Goal: Task Accomplishment & Management: Manage account settings

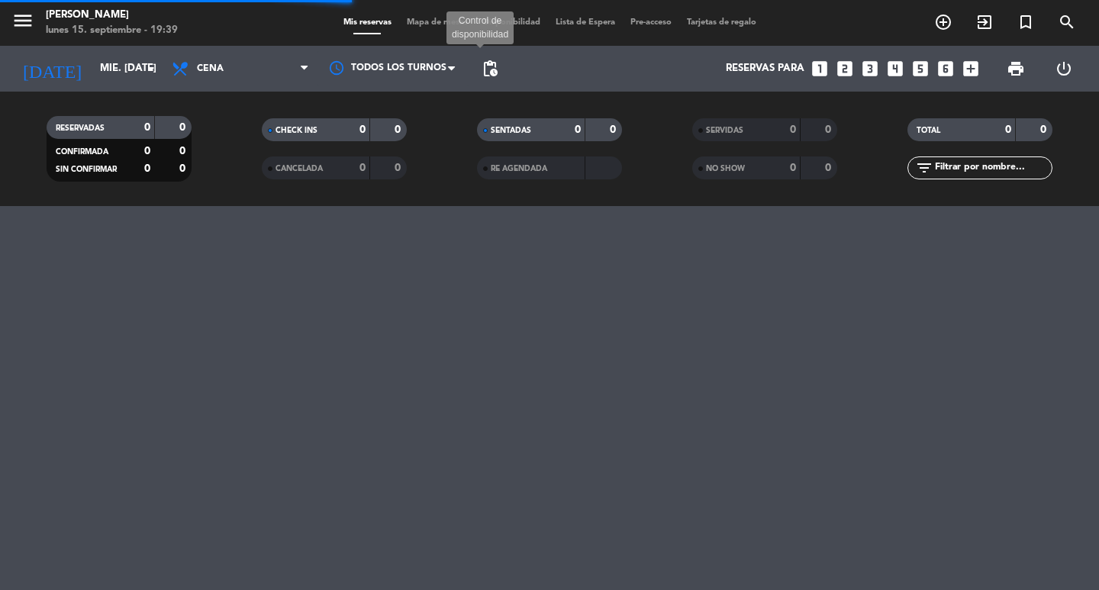
click at [491, 60] on span "pending_actions" at bounding box center [490, 69] width 18 height 18
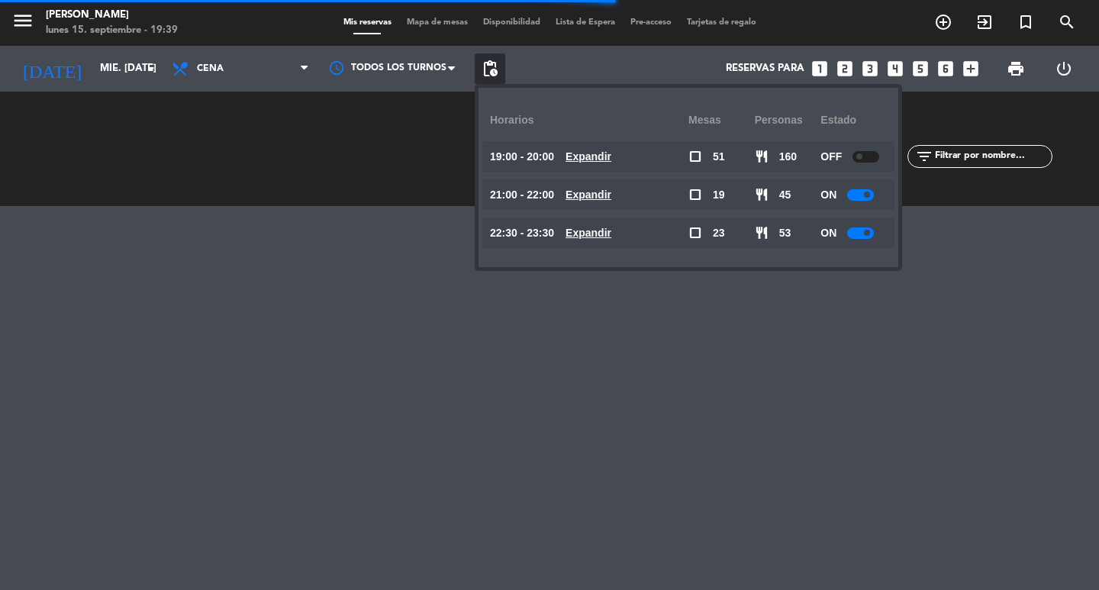
click at [611, 195] on u "Expandir" at bounding box center [589, 195] width 46 height 12
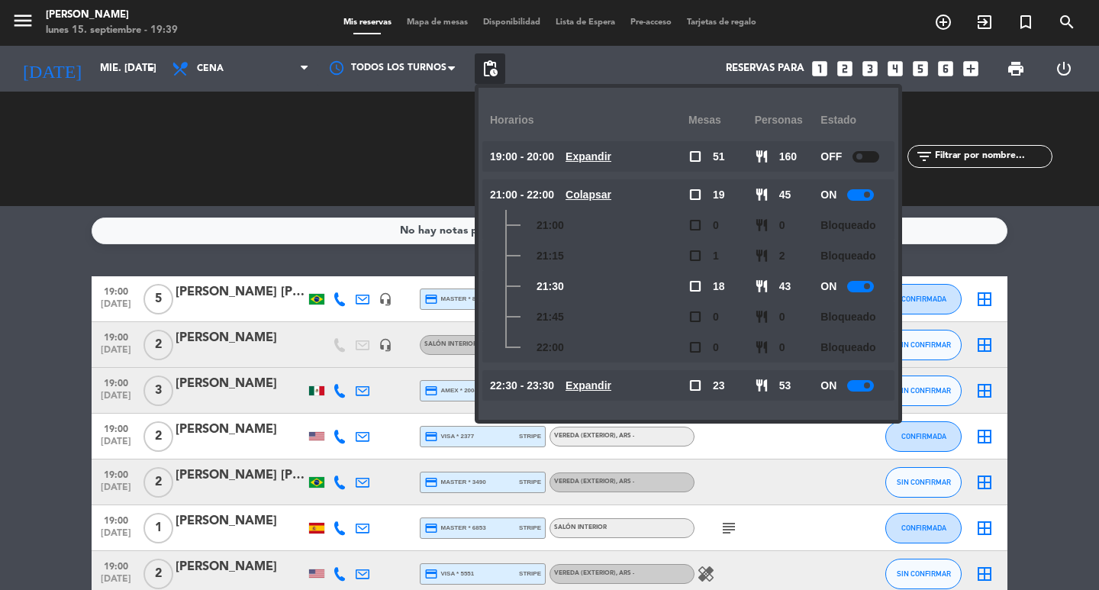
click at [340, 151] on div "CHECK INS 0 0" at bounding box center [334, 148] width 215 height 15
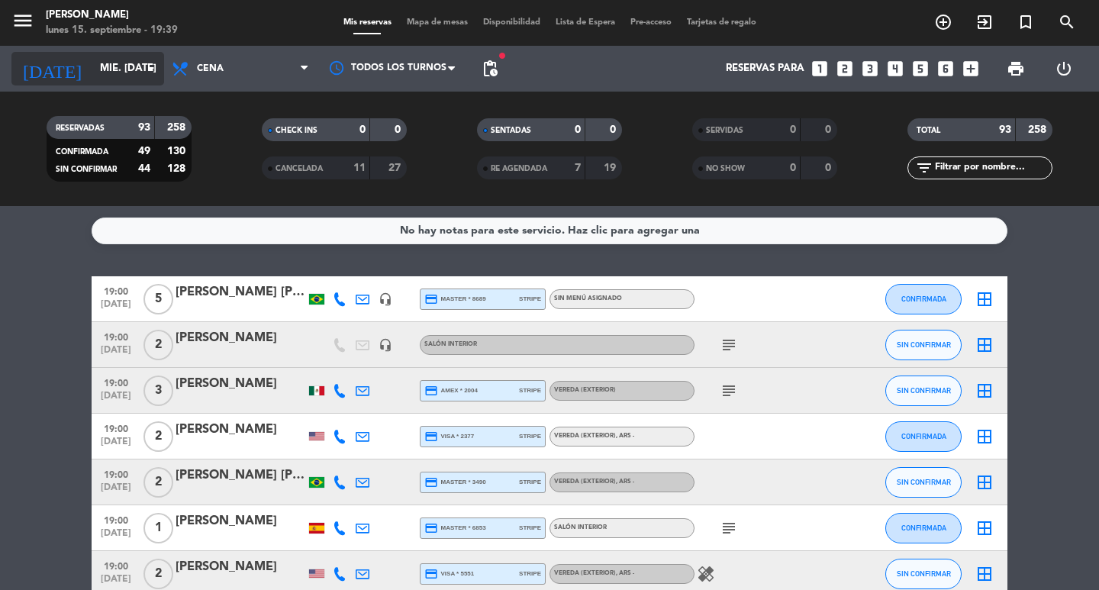
click at [92, 64] on input "mié. [DATE]" at bounding box center [159, 68] width 134 height 27
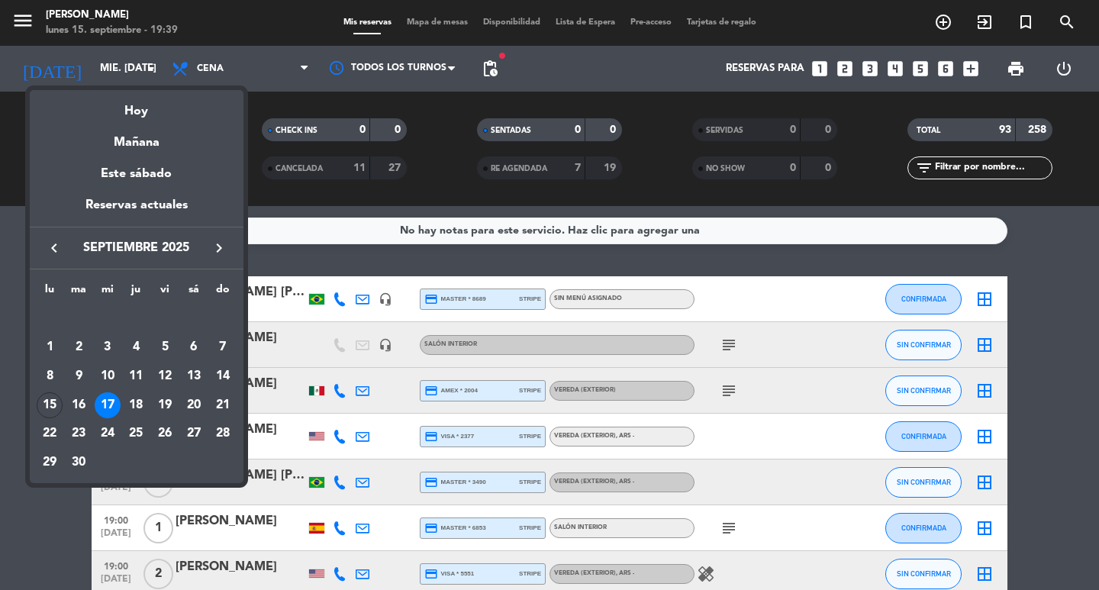
click at [61, 399] on td "15" at bounding box center [50, 405] width 29 height 29
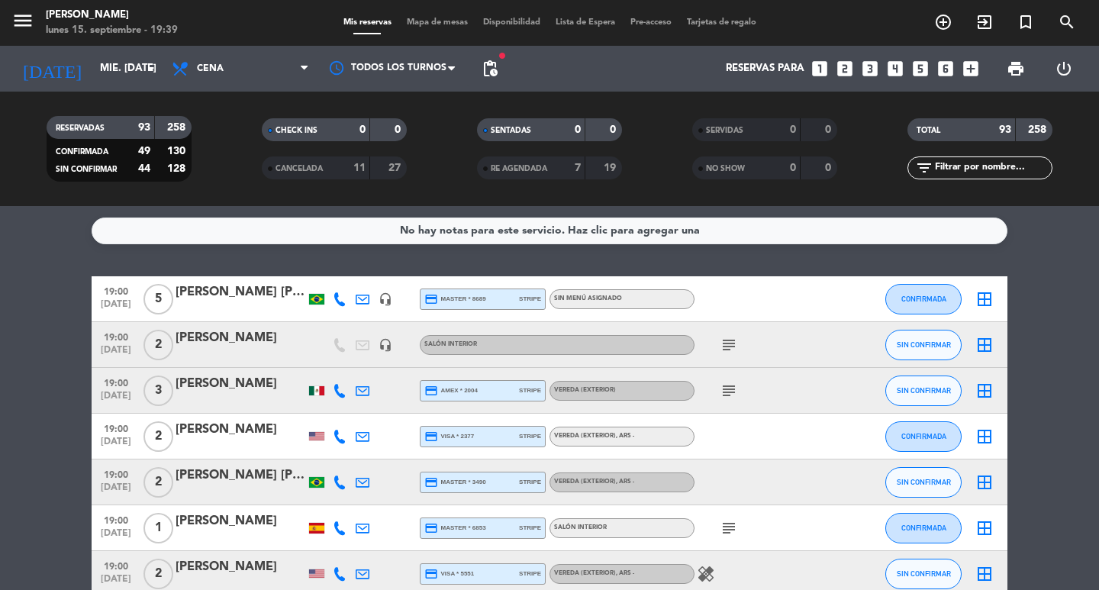
type input "lun. [DATE]"
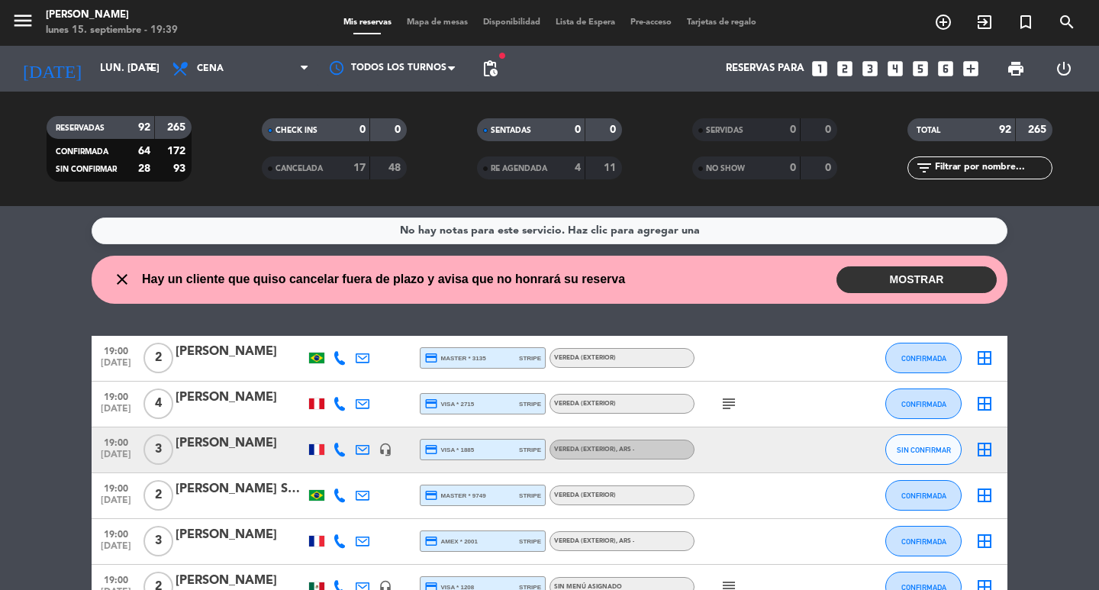
click at [985, 160] on input "text" at bounding box center [992, 168] width 118 height 17
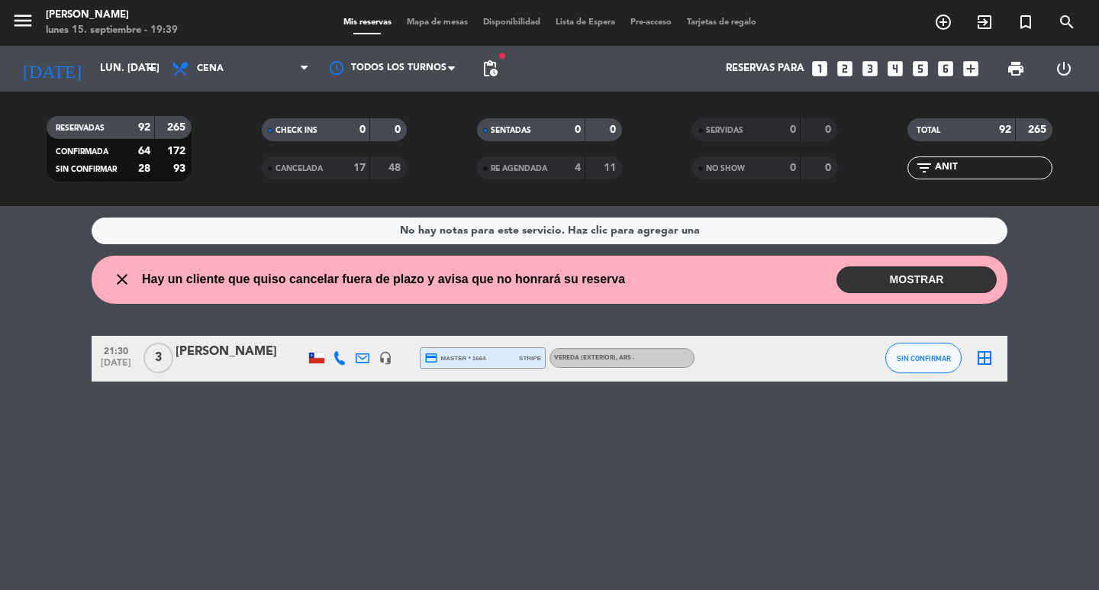
type input "ANIT"
click at [225, 362] on div "[PERSON_NAME]" at bounding box center [241, 352] width 130 height 20
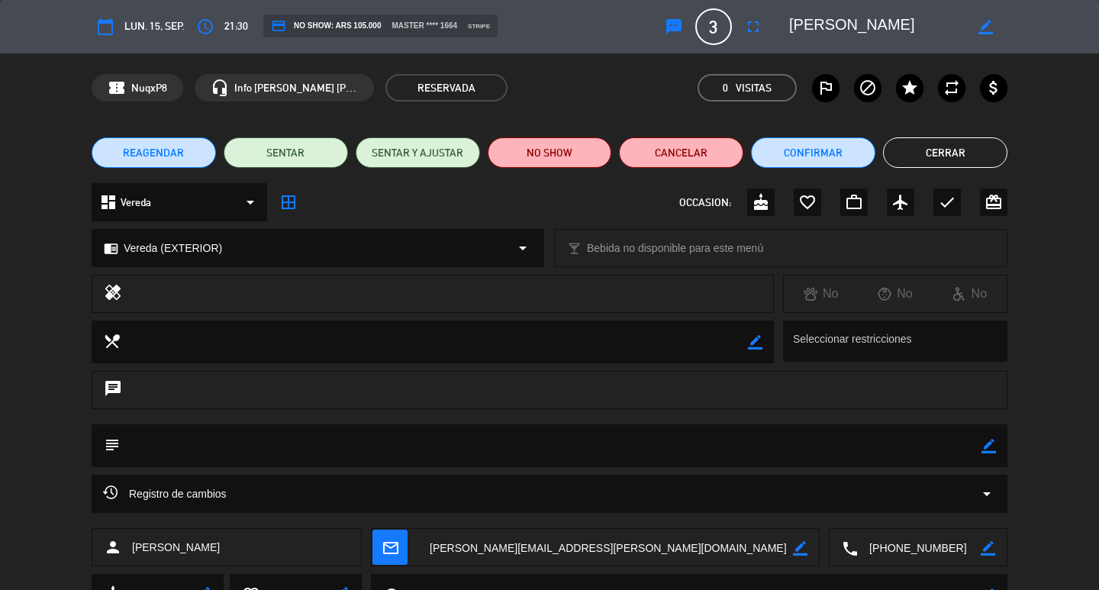
click at [162, 167] on button "REAGENDAR" at bounding box center [154, 152] width 124 height 31
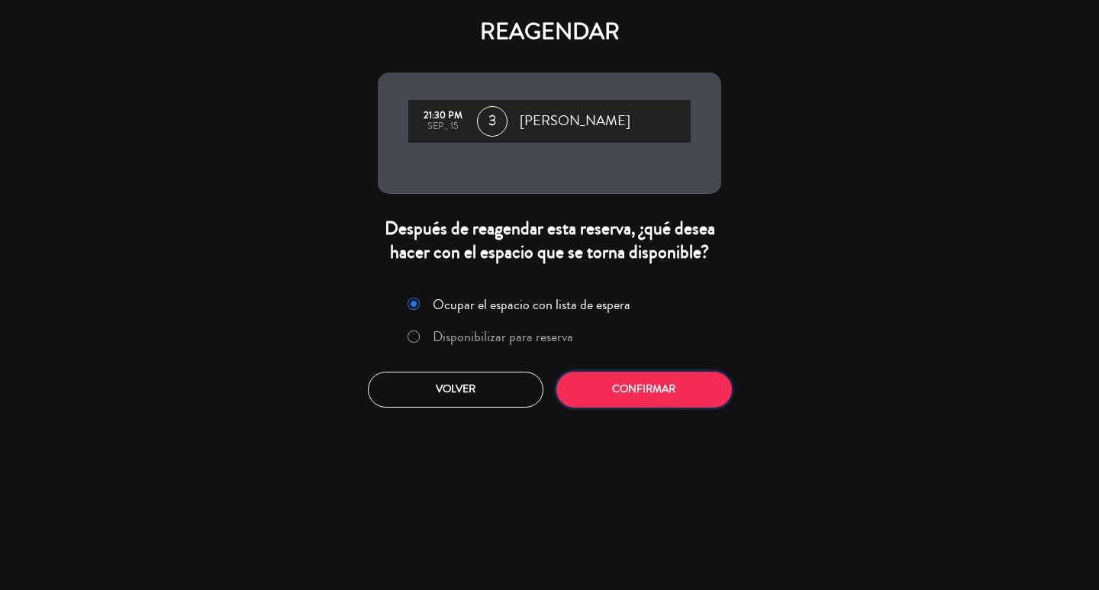
click at [600, 408] on button "Confirmar" at bounding box center [644, 390] width 176 height 36
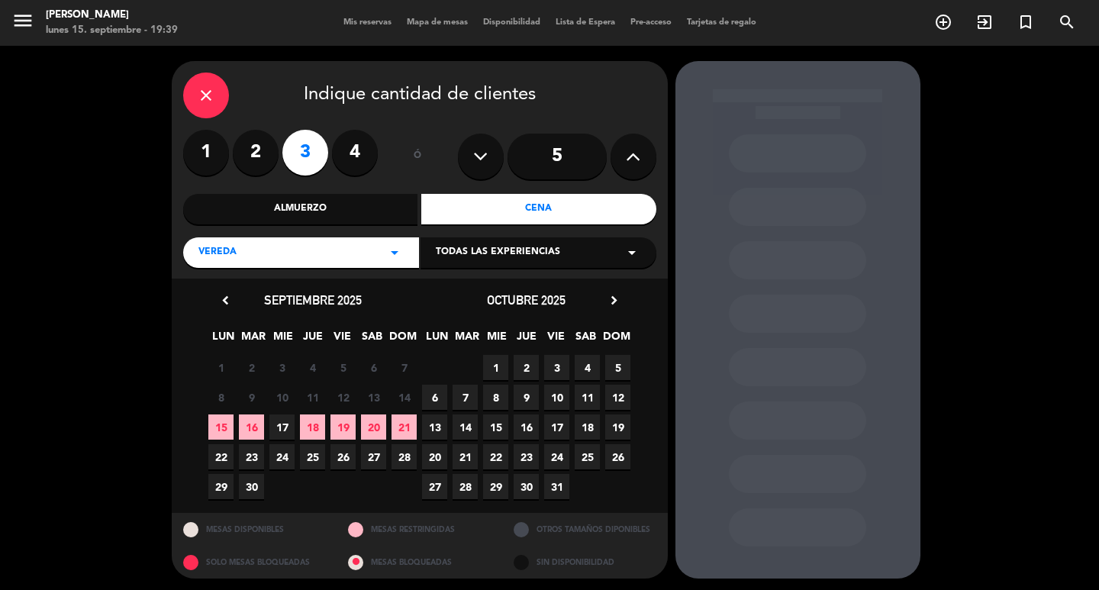
click at [276, 430] on span "17" at bounding box center [281, 426] width 25 height 25
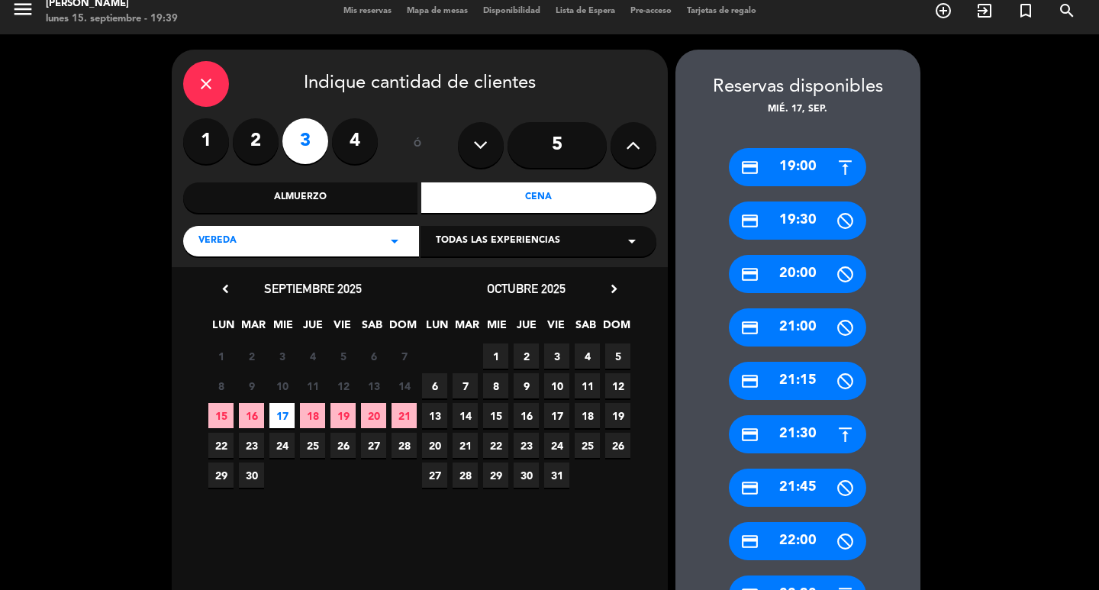
click at [805, 431] on div "credit_card 21:30" at bounding box center [797, 434] width 137 height 38
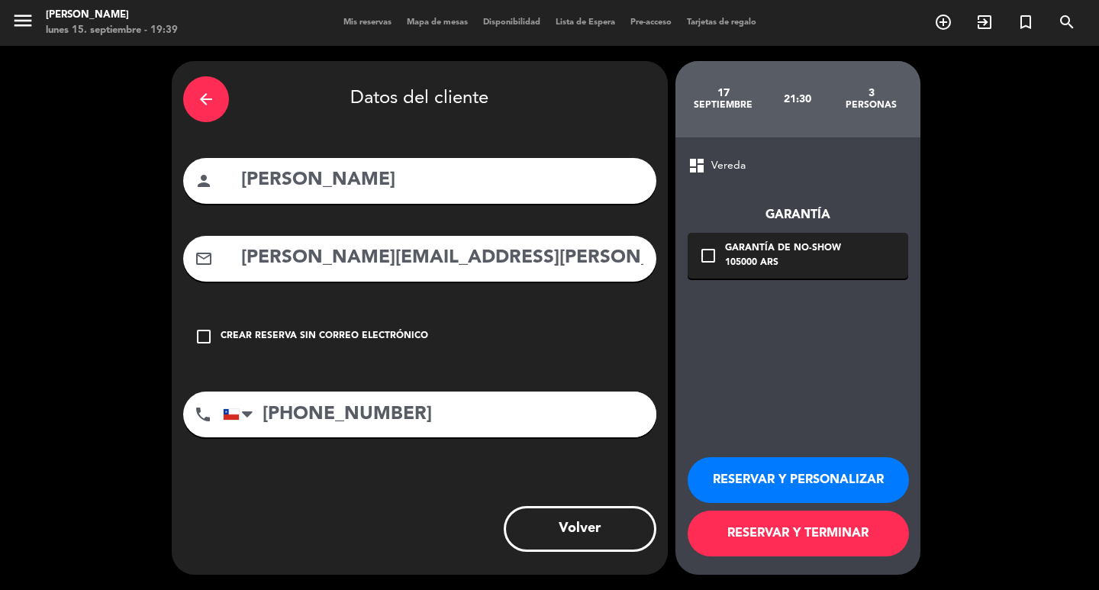
scroll to position [0, 0]
click at [704, 265] on icon "check_box_outline_blank" at bounding box center [708, 256] width 18 height 18
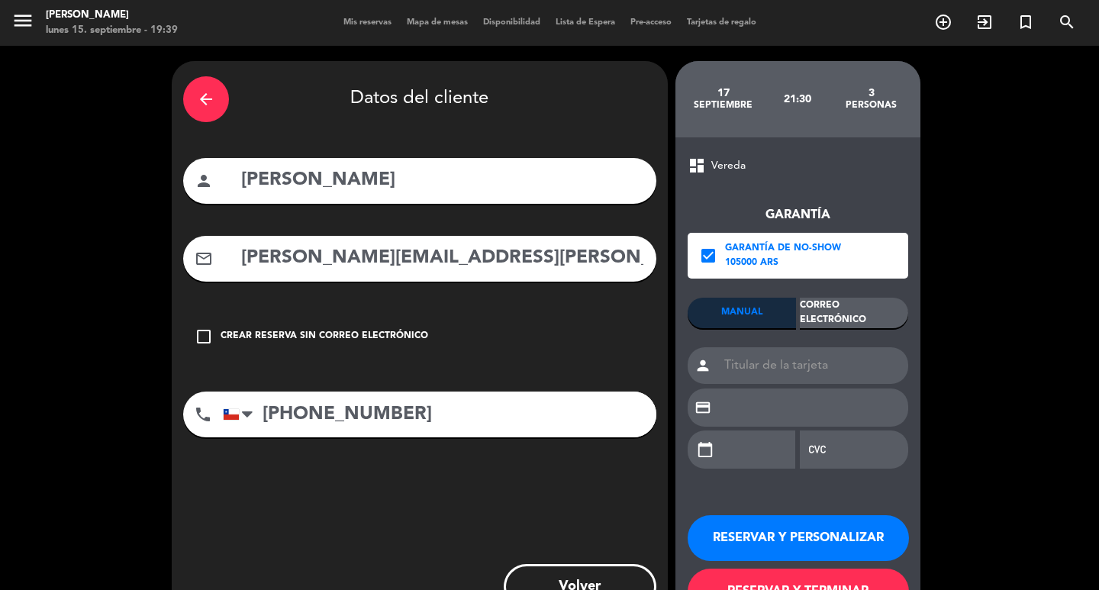
click at [863, 312] on div "Correo Electrónico" at bounding box center [854, 313] width 108 height 31
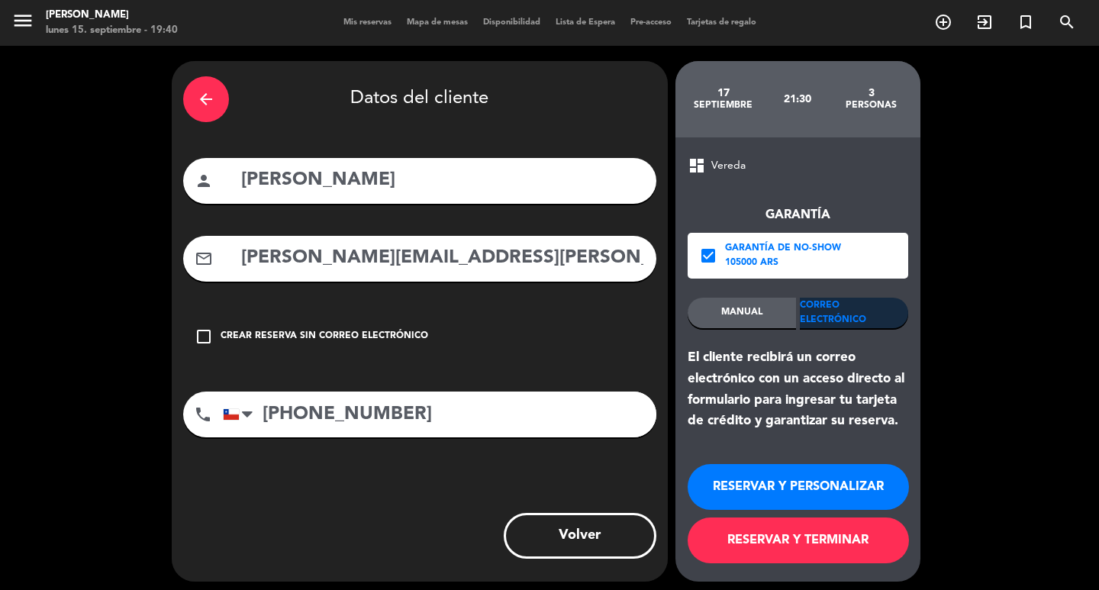
click at [823, 497] on button "RESERVAR Y PERSONALIZAR" at bounding box center [798, 487] width 221 height 46
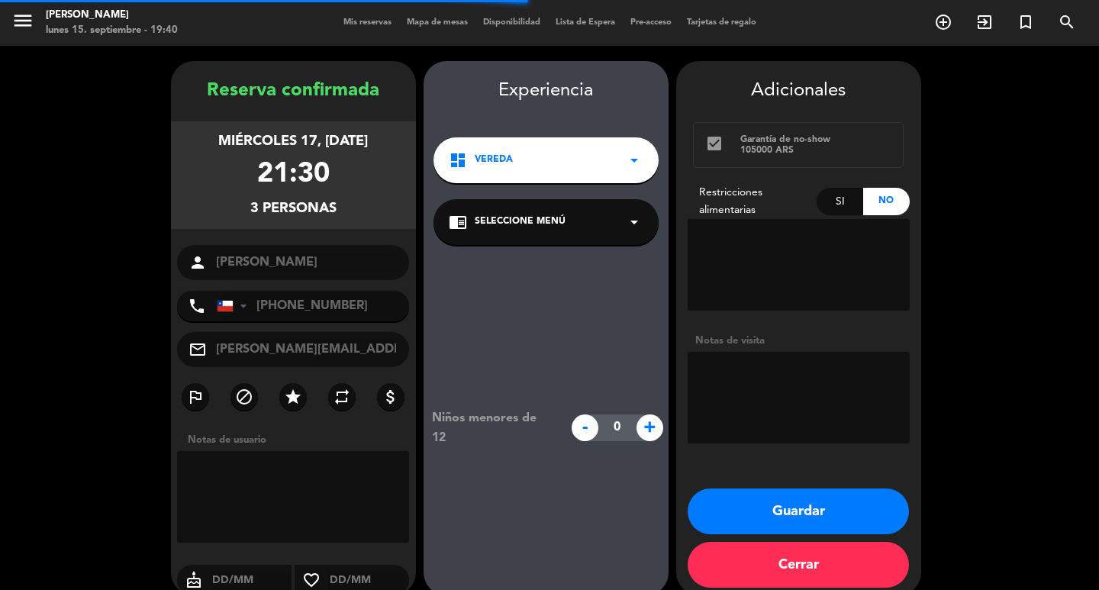
scroll to position [44, 0]
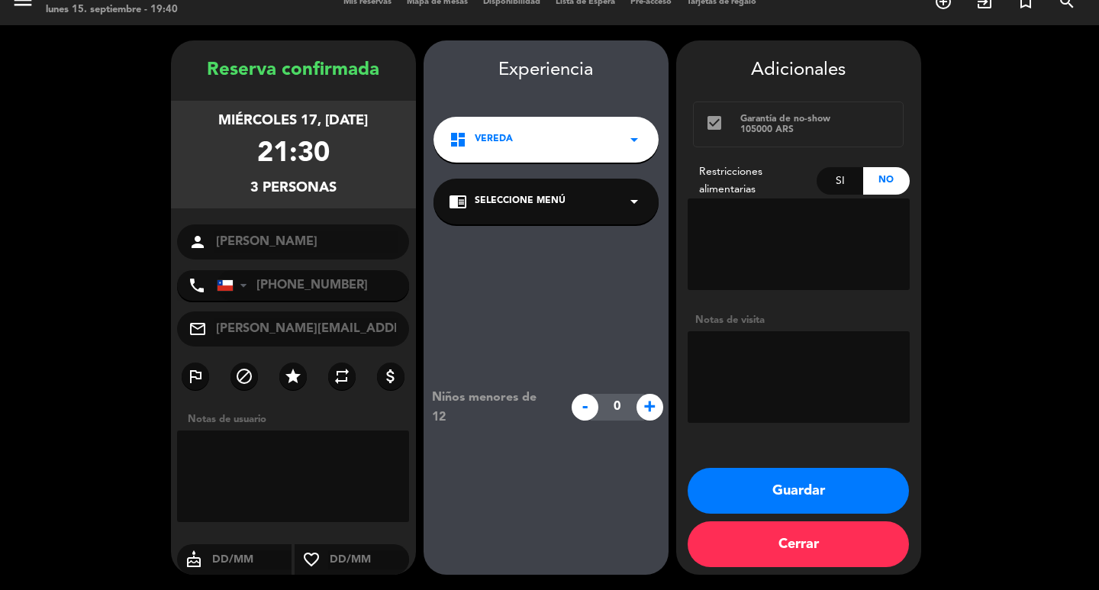
click at [801, 476] on button "Guardar" at bounding box center [798, 491] width 221 height 46
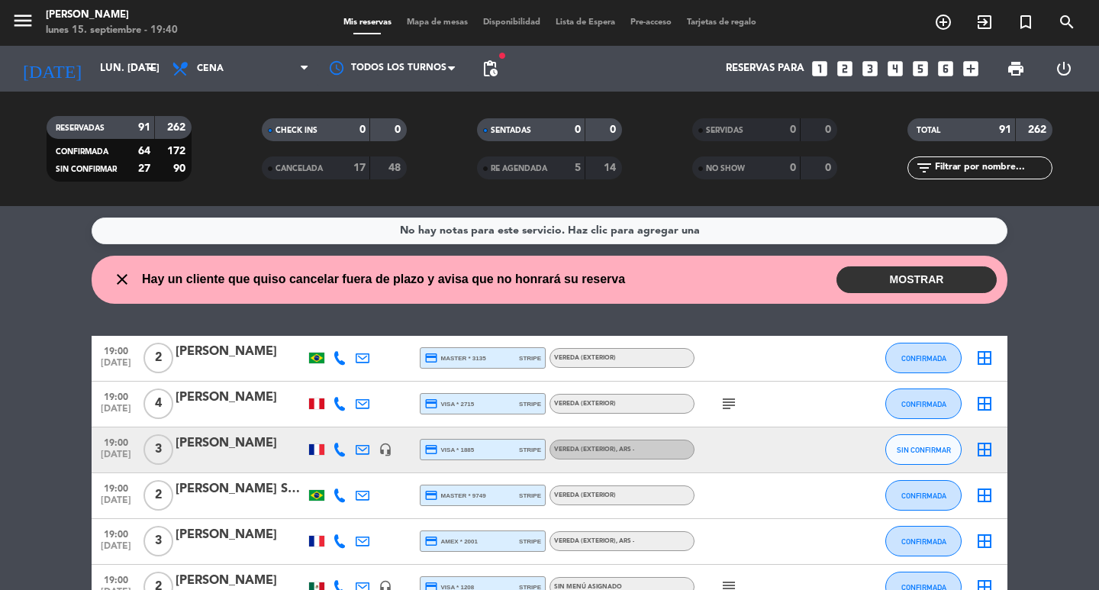
click at [108, 50] on div "[DATE] lun. [DATE] arrow_drop_down" at bounding box center [87, 69] width 153 height 46
click at [102, 61] on input "lun. [DATE]" at bounding box center [159, 68] width 134 height 27
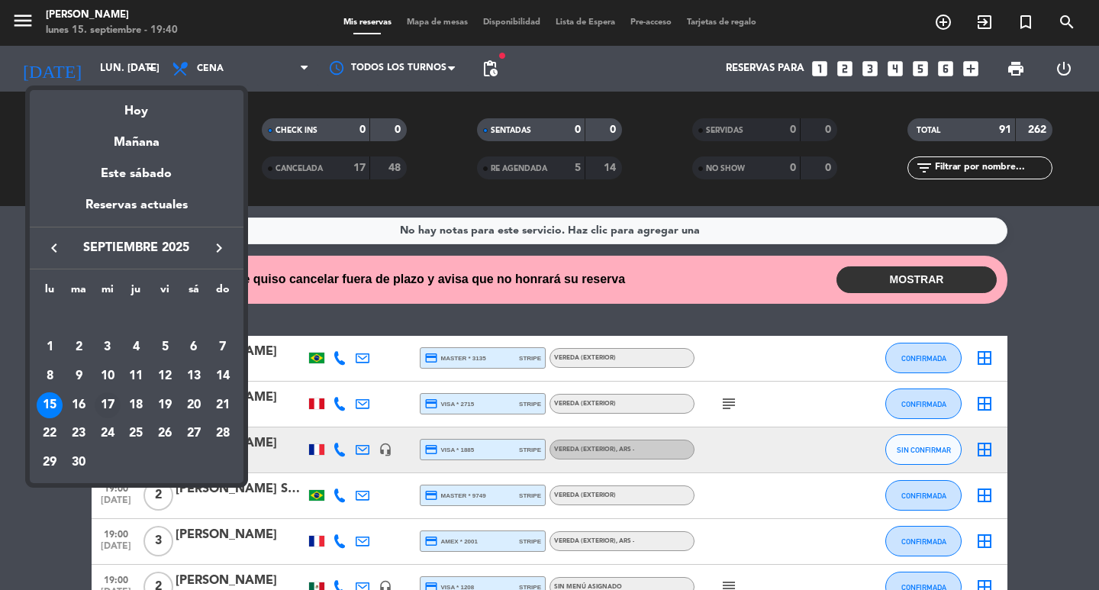
click at [108, 414] on div "17" at bounding box center [108, 405] width 26 height 26
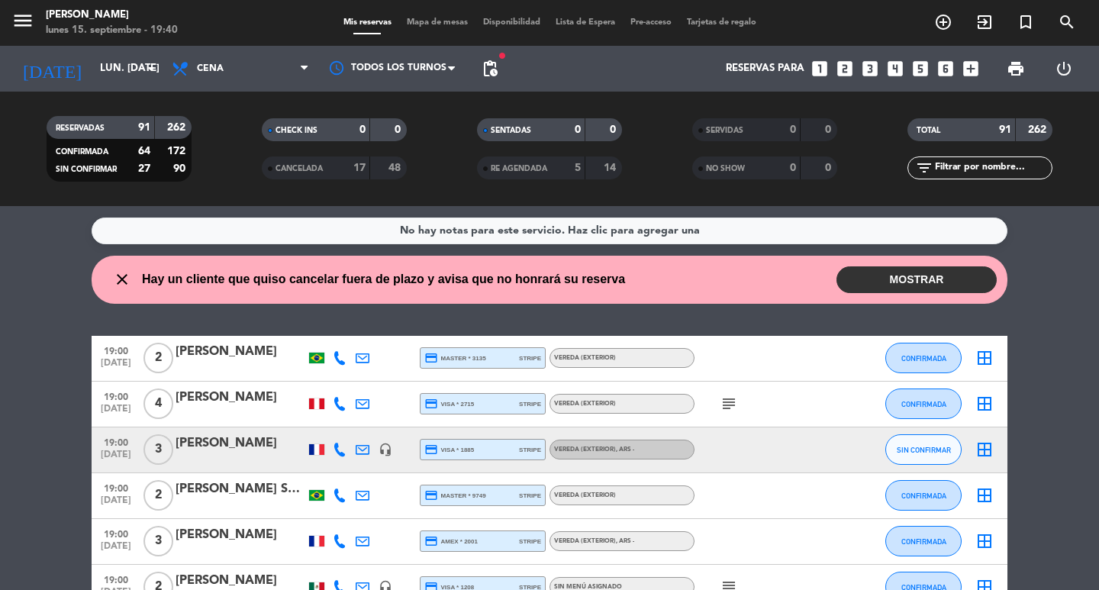
type input "mié. [DATE]"
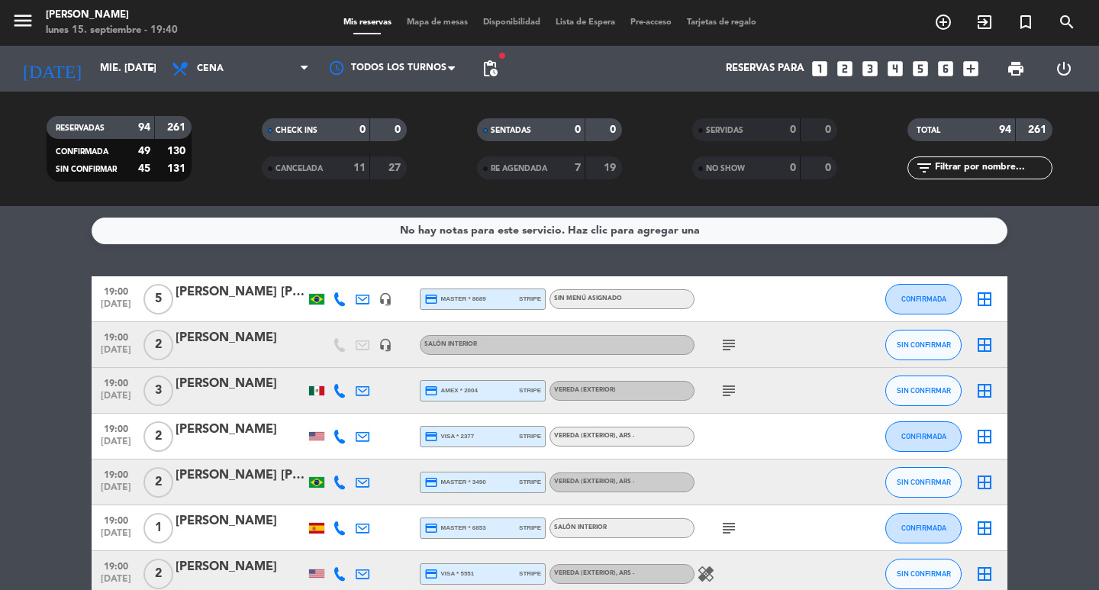
drag, startPoint x: 957, startPoint y: 155, endPoint x: 963, endPoint y: 163, distance: 10.4
click at [957, 156] on div "TOTAL 94 261" at bounding box center [979, 137] width 215 height 38
drag, startPoint x: 968, startPoint y: 173, endPoint x: 780, endPoint y: 184, distance: 188.1
click at [965, 175] on input "text" at bounding box center [992, 168] width 118 height 17
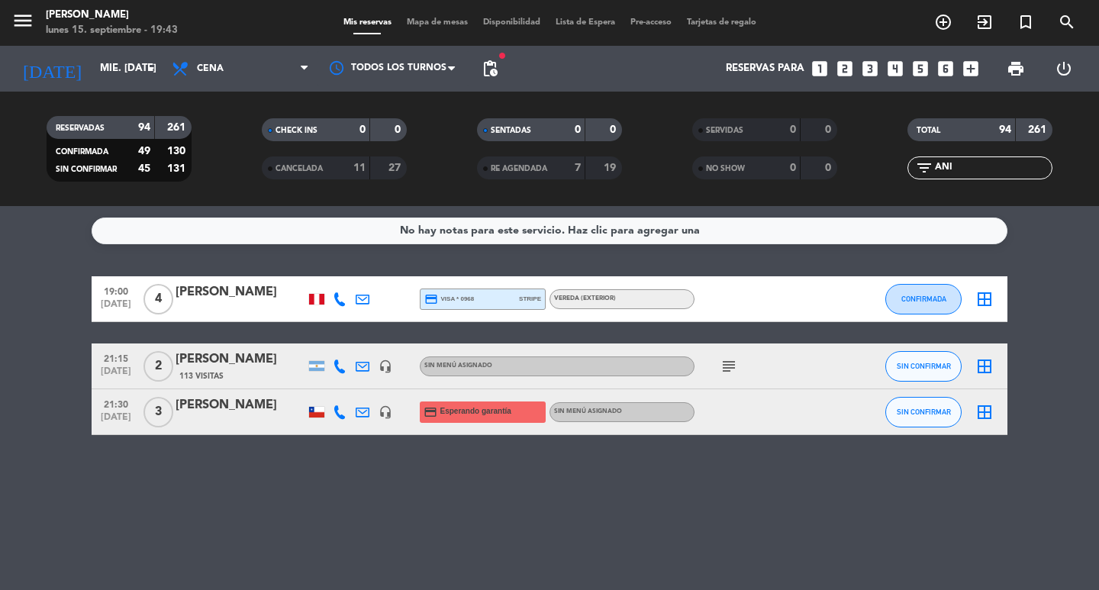
type input "ANI"
click at [89, 165] on div "SIN CONFIRMAR" at bounding box center [85, 169] width 70 height 18
click at [93, 171] on span "SIN CONFIRMAR" at bounding box center [86, 170] width 61 height 8
click at [126, 172] on div "45" at bounding box center [136, 169] width 31 height 18
click at [175, 122] on strong "261" at bounding box center [177, 127] width 21 height 11
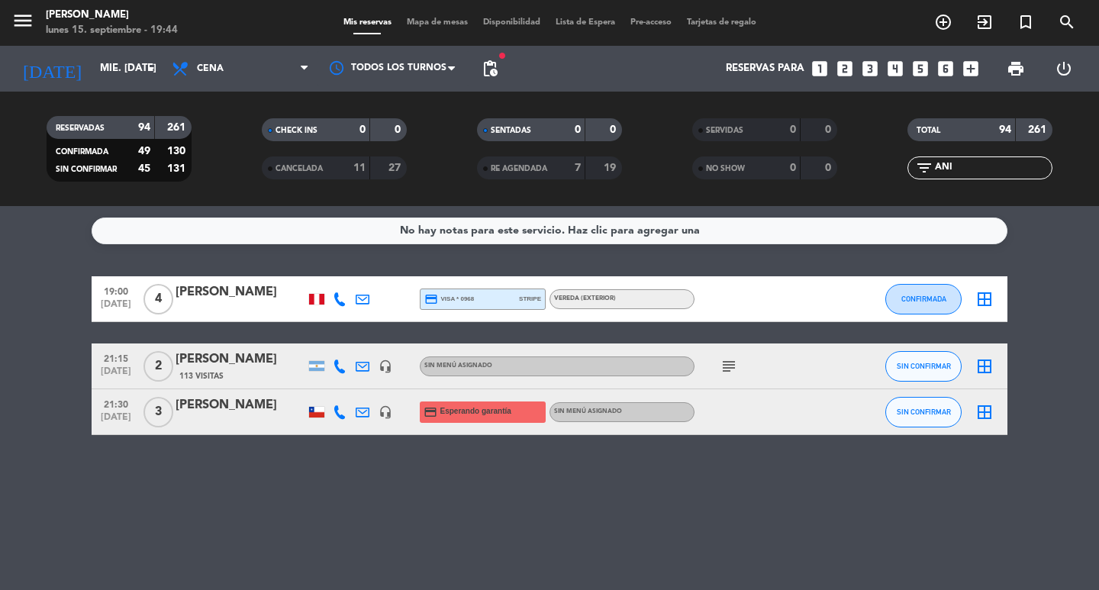
click at [614, 58] on div "Reservas para looks_one looks_two looks_3 looks_4 looks_5 looks_6 add_box" at bounding box center [745, 69] width 481 height 46
click at [565, 75] on div "Reservas para looks_one looks_two looks_3 looks_4 looks_5 looks_6 add_box" at bounding box center [745, 69] width 481 height 46
click at [318, 127] on span "CHECK INS" at bounding box center [297, 131] width 42 height 8
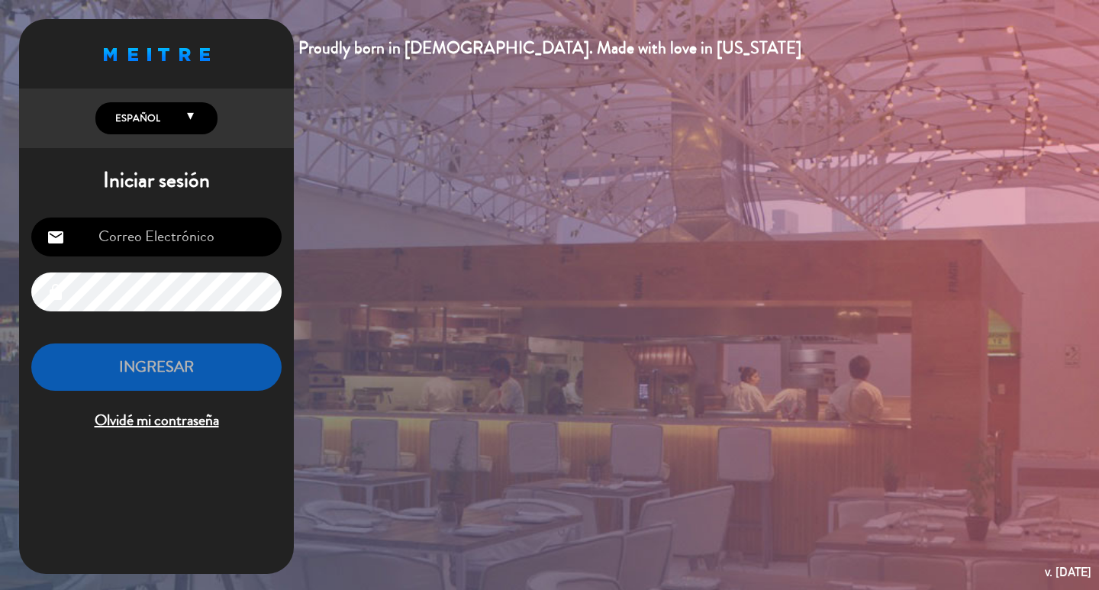
type input "[EMAIL_ADDRESS][DOMAIN_NAME]"
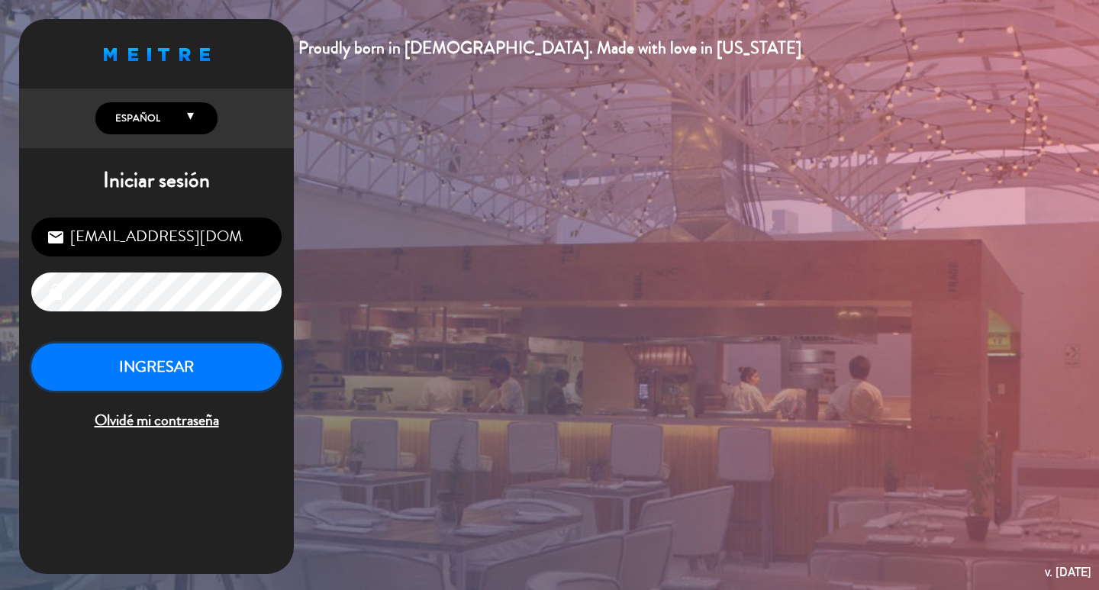
click at [177, 391] on button "INGRESAR" at bounding box center [156, 367] width 250 height 48
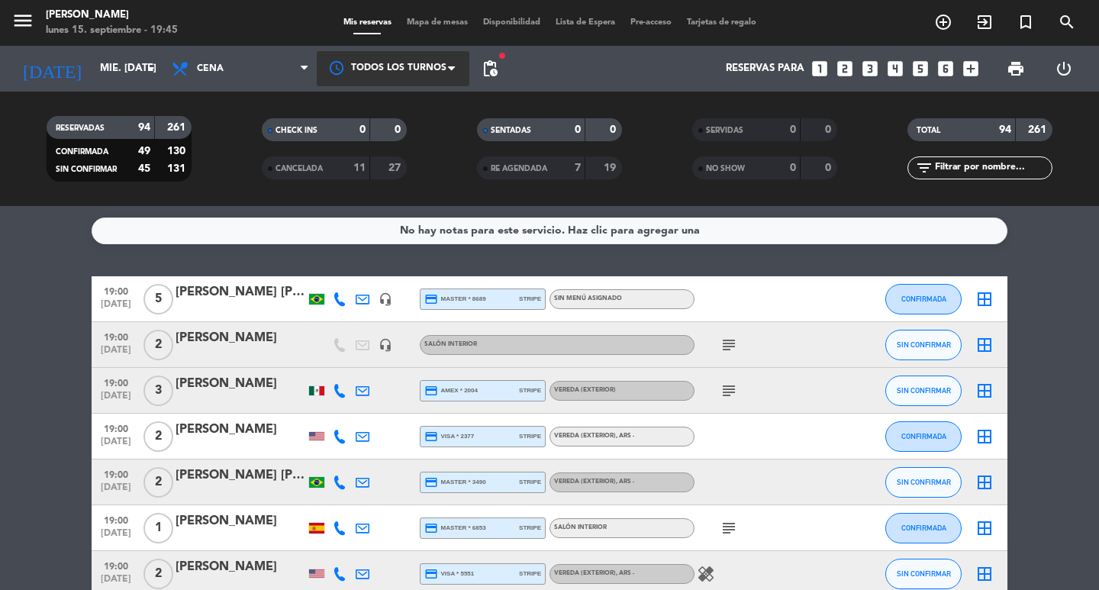
click at [444, 73] on div at bounding box center [393, 68] width 153 height 34
click at [515, 60] on div "Reservas para looks_one looks_two looks_3 looks_4 looks_5 looks_6 add_box" at bounding box center [745, 69] width 481 height 46
click at [454, 69] on span at bounding box center [455, 68] width 15 height 15
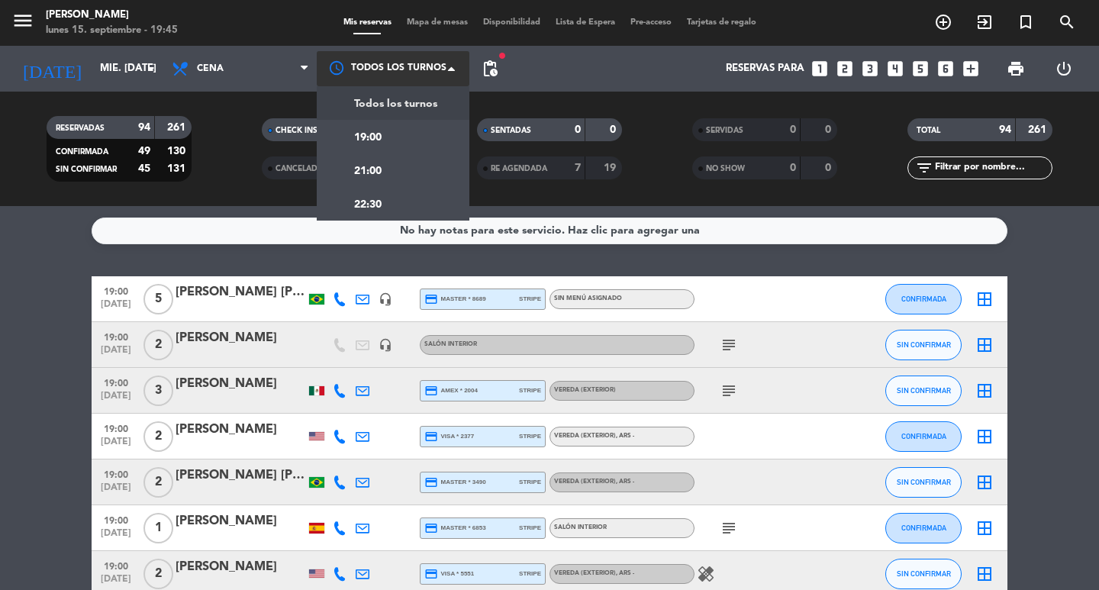
click at [454, 69] on span at bounding box center [455, 68] width 15 height 15
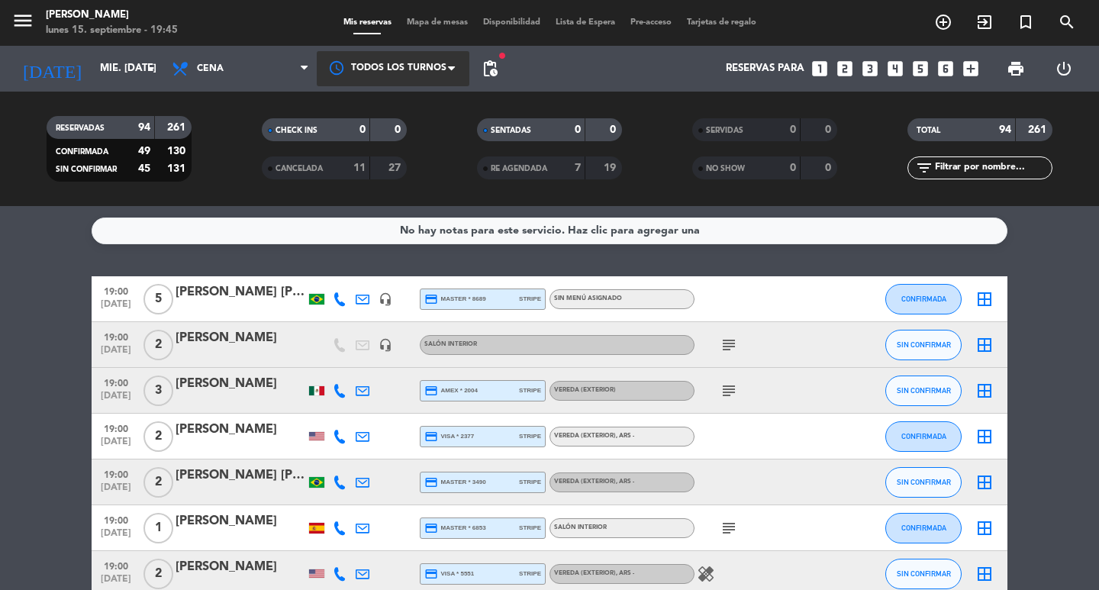
click at [442, 63] on div at bounding box center [393, 68] width 153 height 34
click at [0, 229] on service-notes "No hay notas para este servicio. Haz clic para agregar una" at bounding box center [549, 231] width 1099 height 27
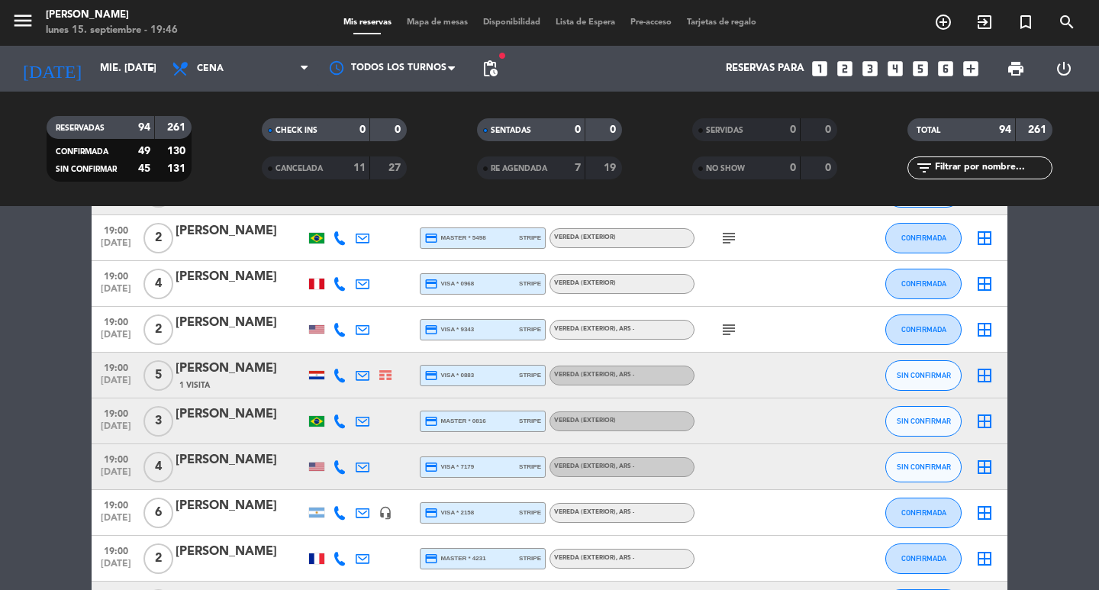
scroll to position [534, 0]
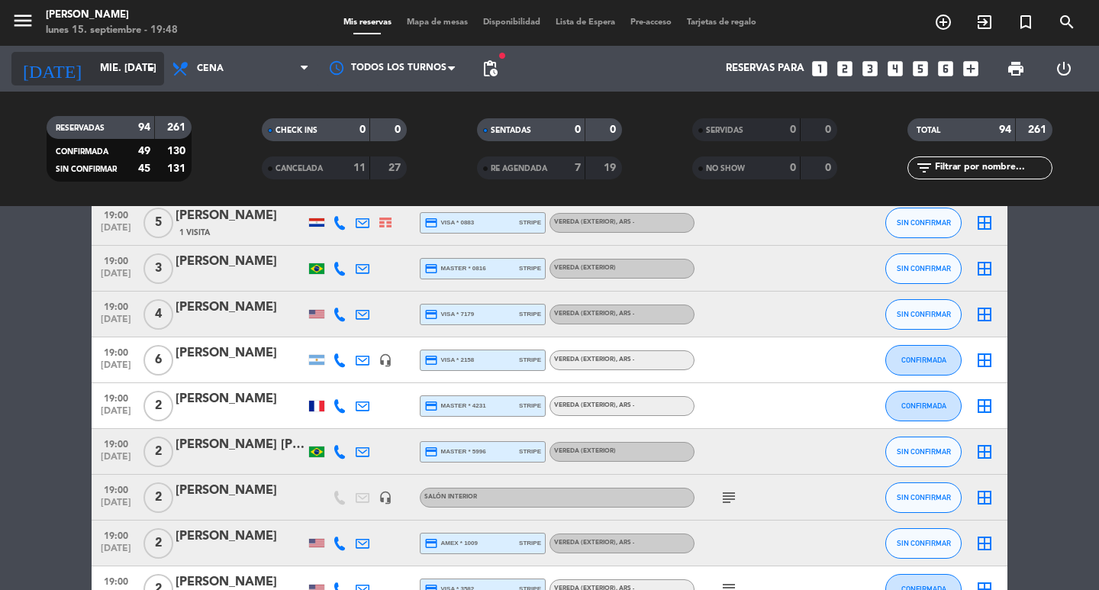
click at [141, 70] on input "mié. [DATE]" at bounding box center [159, 68] width 134 height 27
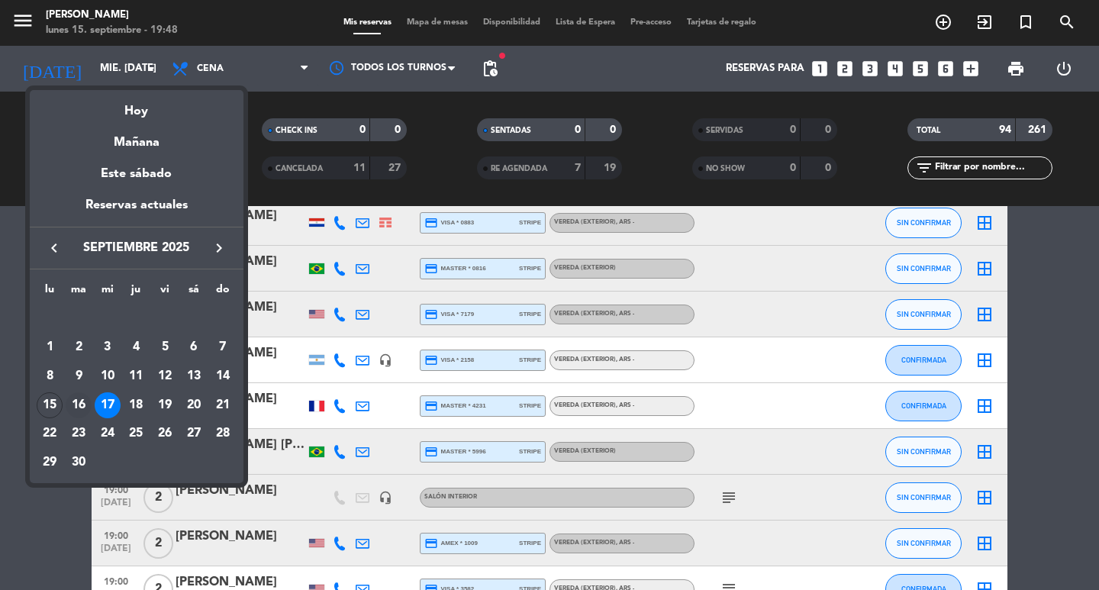
click at [76, 417] on div "16" at bounding box center [79, 405] width 26 height 26
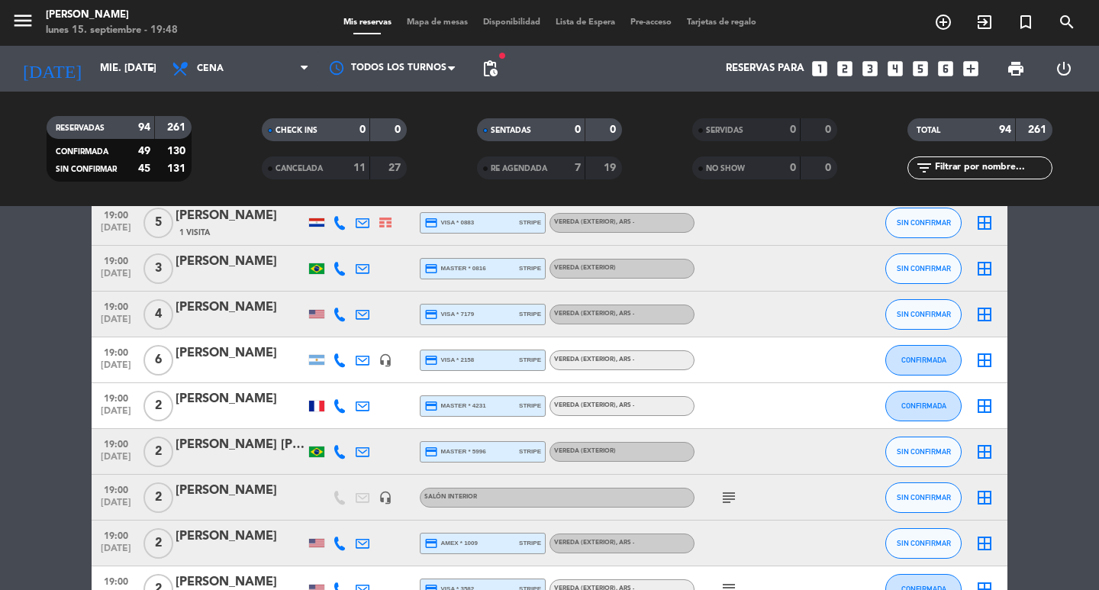
type input "[DATE] sep."
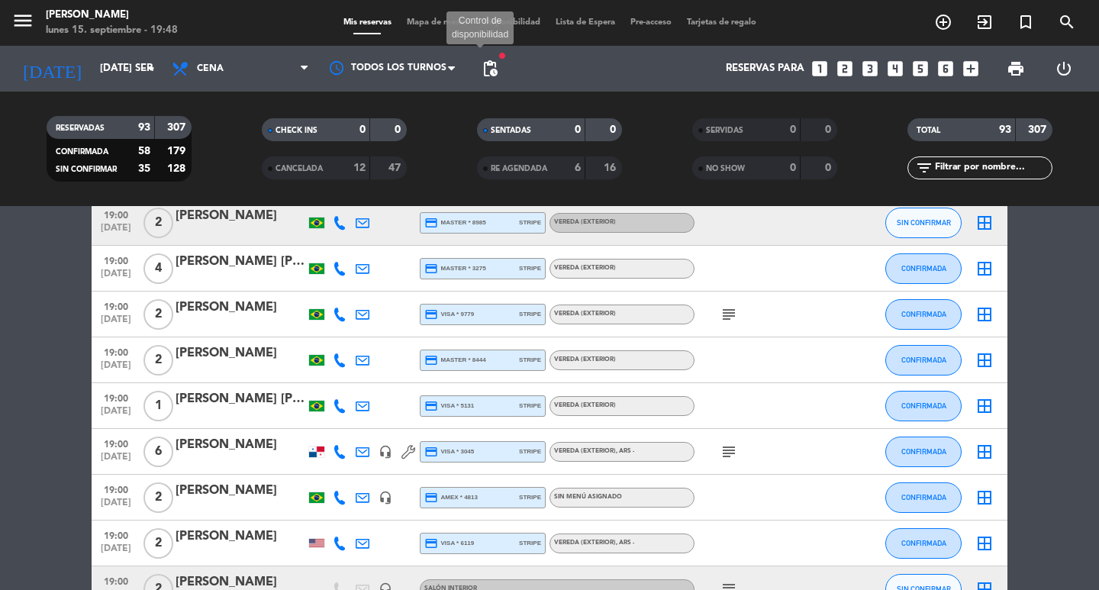
click at [499, 76] on span "pending_actions" at bounding box center [490, 69] width 18 height 18
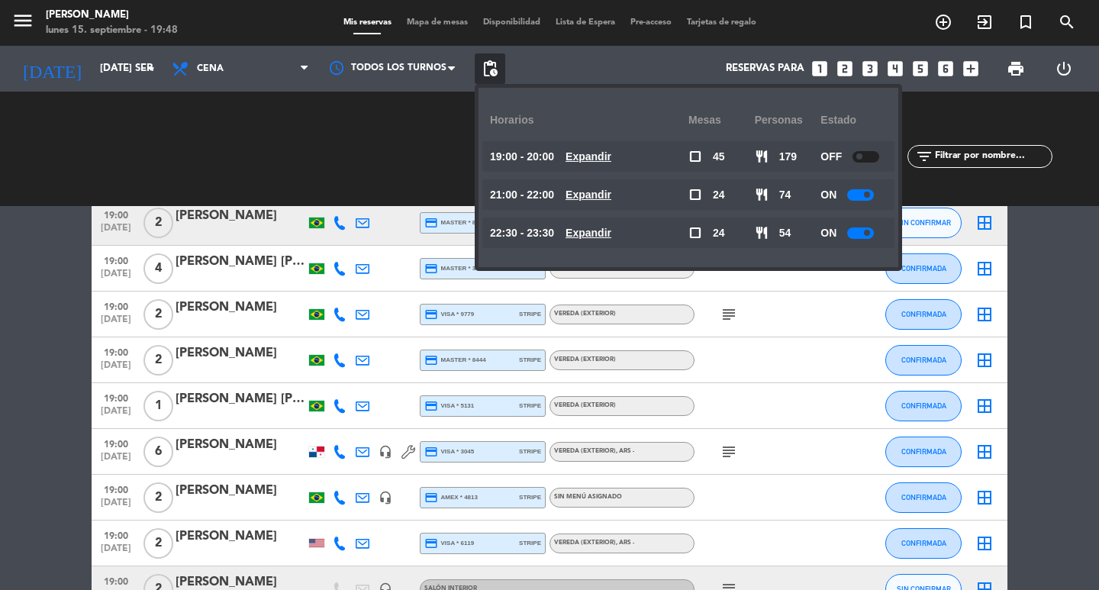
click at [611, 234] on u "Expandir" at bounding box center [589, 233] width 46 height 12
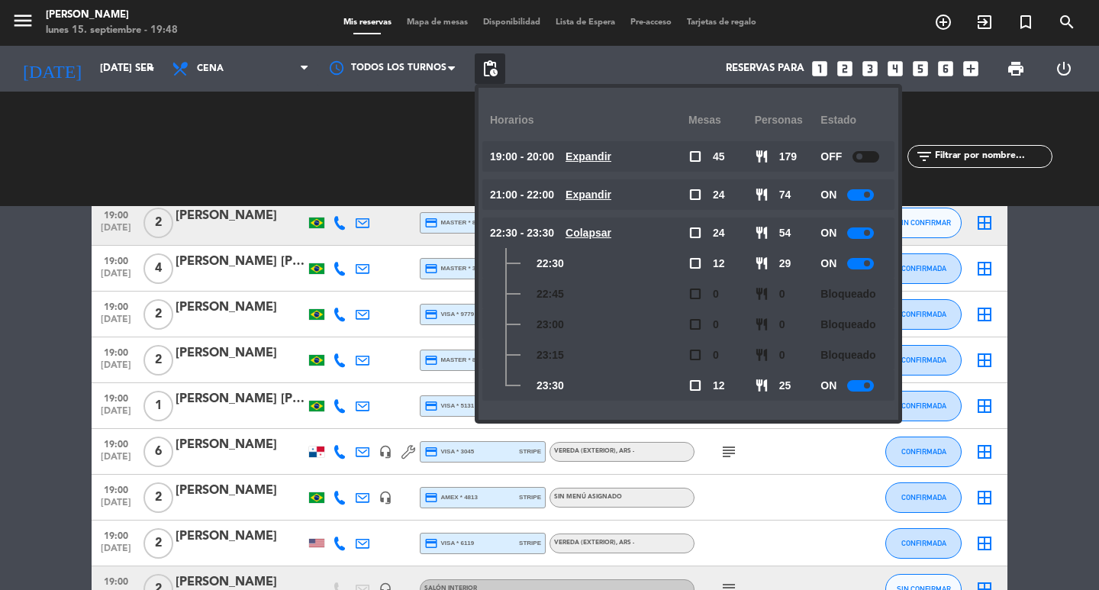
click at [611, 192] on u "Expandir" at bounding box center [589, 195] width 46 height 12
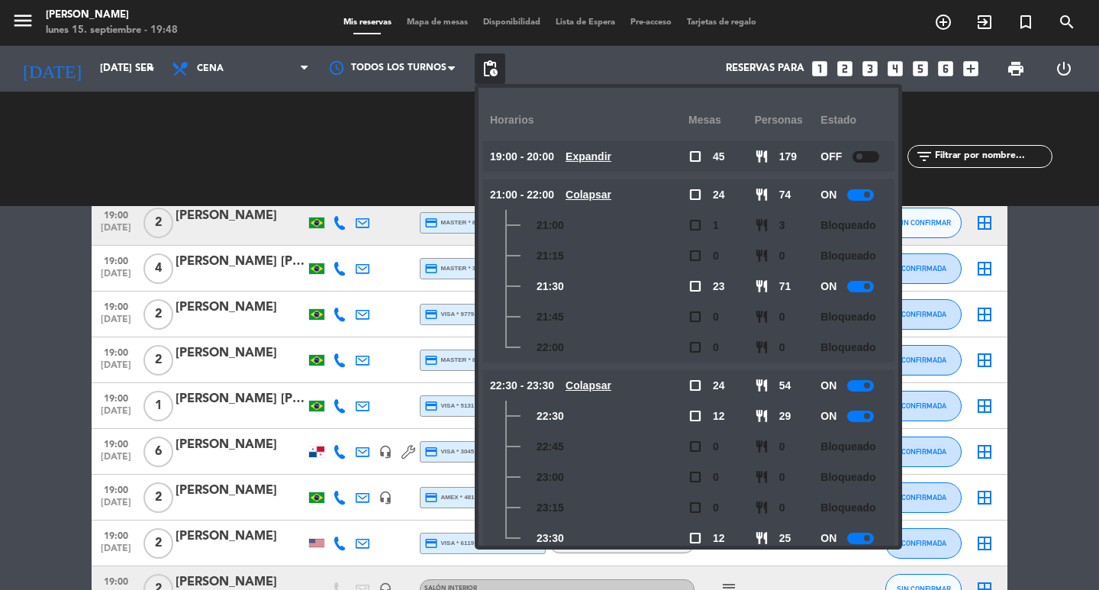
click at [837, 72] on icon "looks_two" at bounding box center [845, 69] width 20 height 20
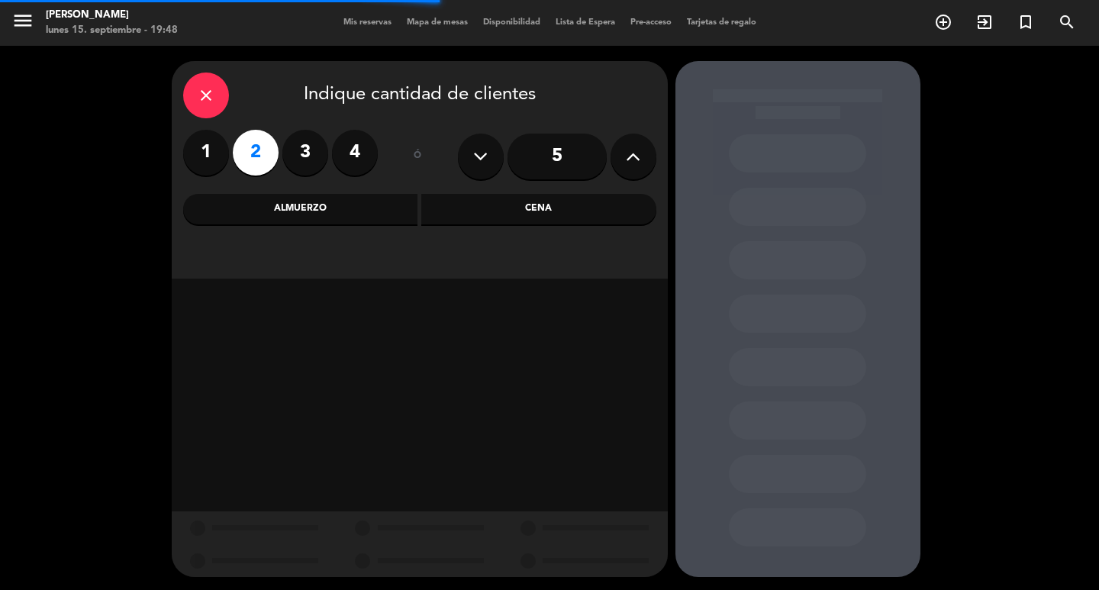
click at [534, 216] on div "Cena" at bounding box center [538, 209] width 235 height 31
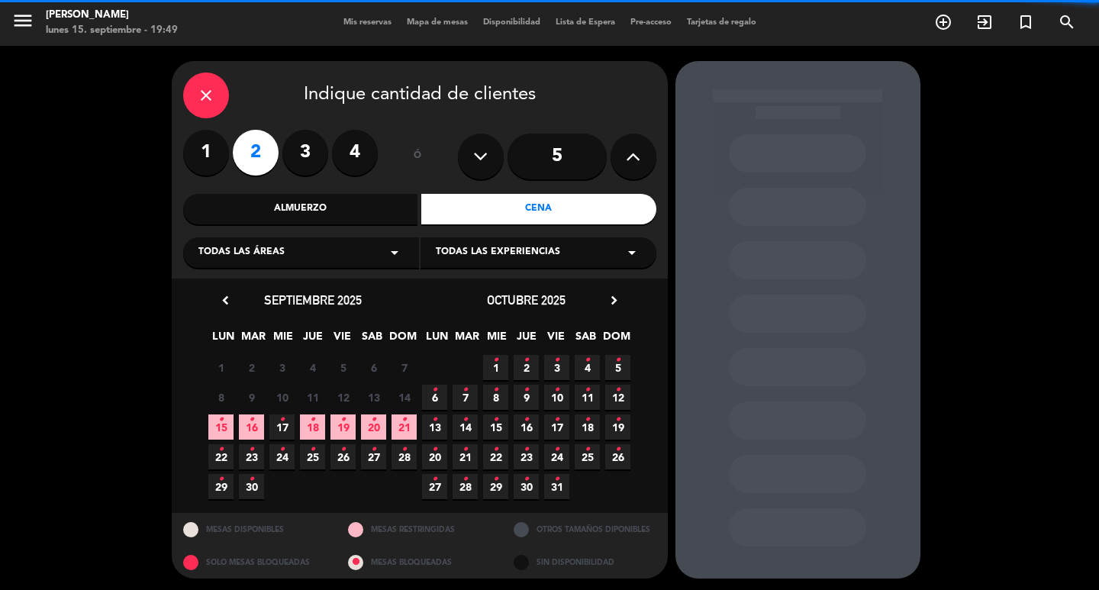
click at [258, 430] on span "16 •" at bounding box center [251, 426] width 25 height 25
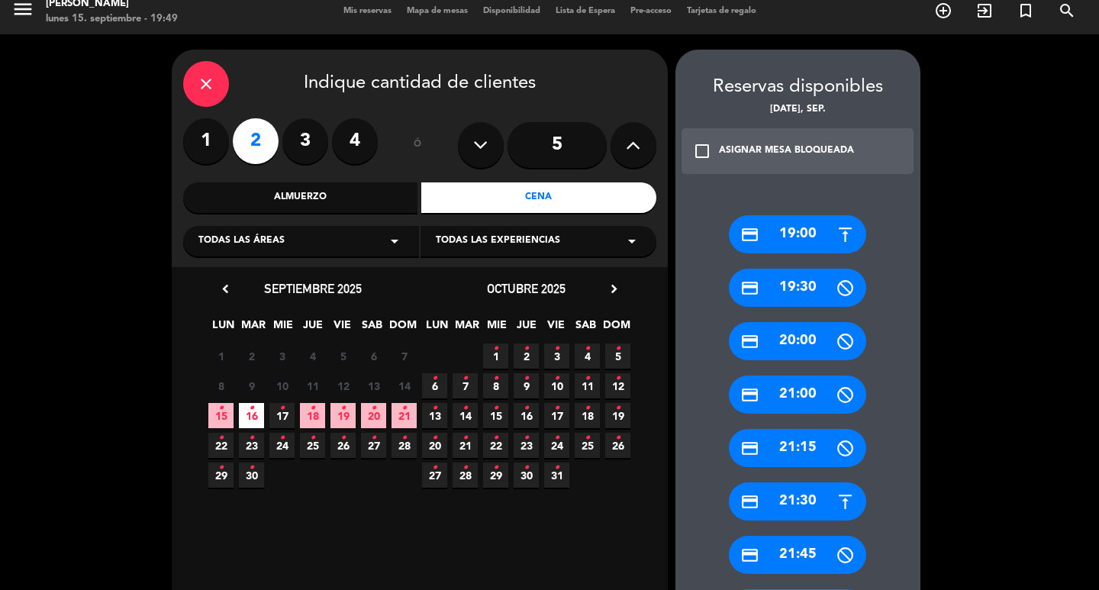
scroll to position [88, 0]
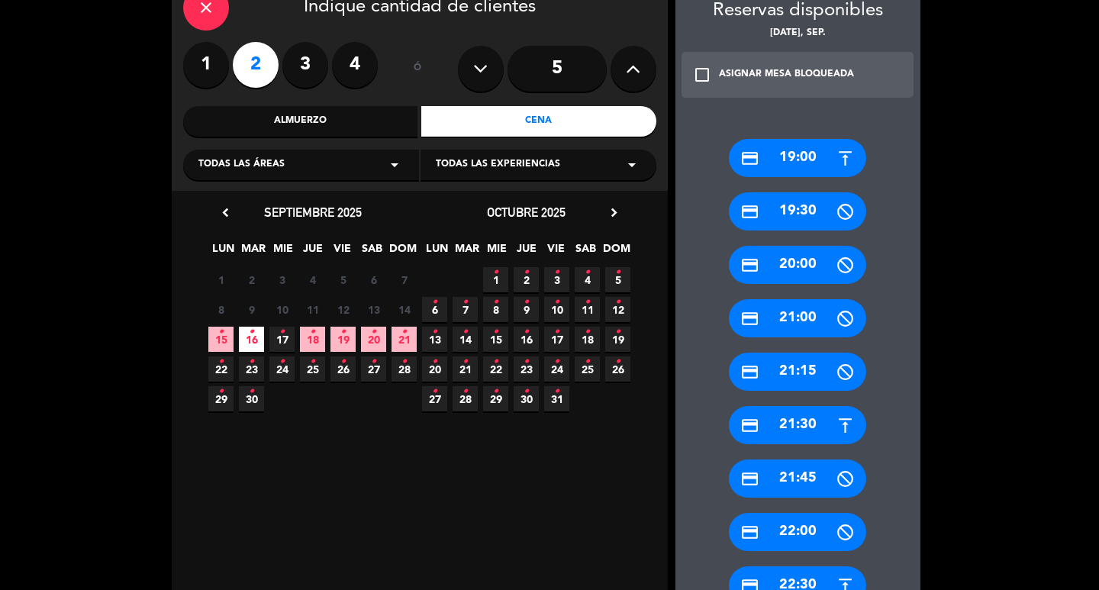
click at [789, 426] on div "credit_card 21:30" at bounding box center [797, 425] width 137 height 38
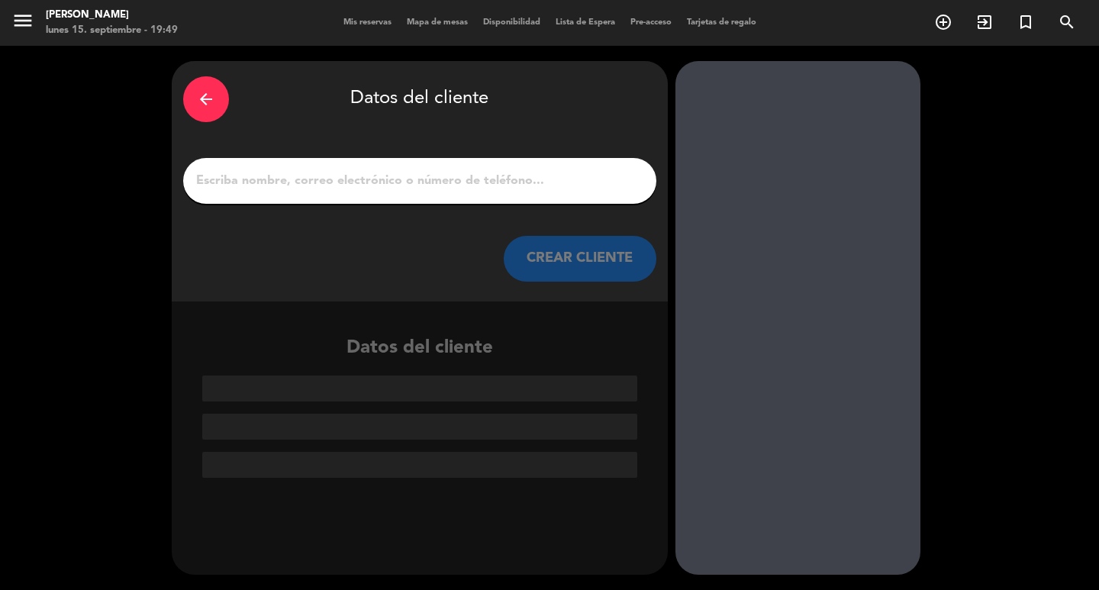
scroll to position [0, 0]
click at [435, 192] on input "1" at bounding box center [420, 180] width 450 height 21
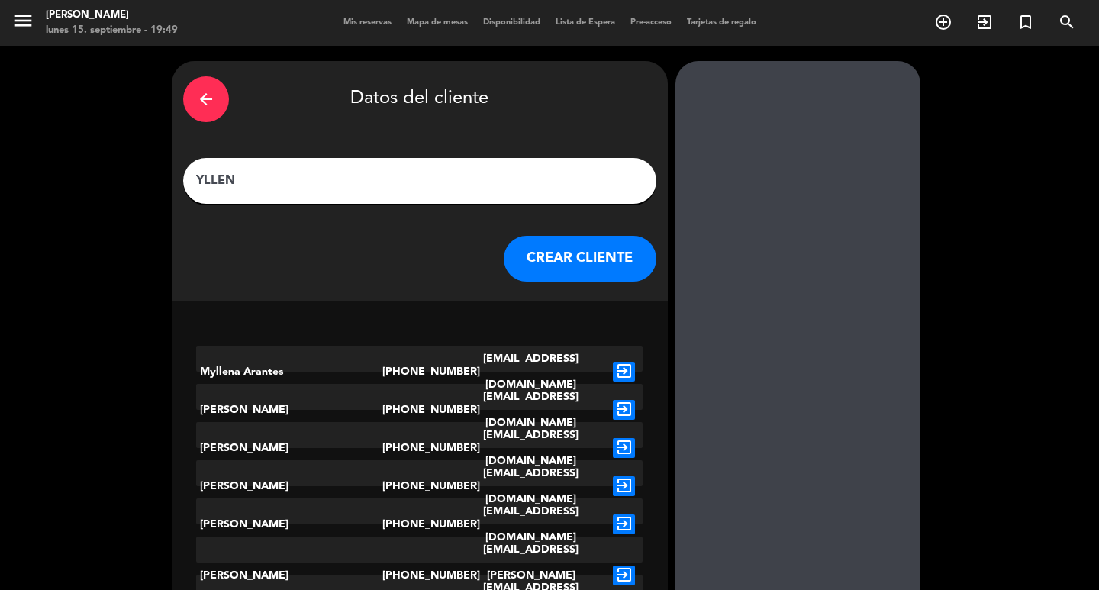
click at [334, 282] on div "CREAR CLIENTE" at bounding box center [419, 259] width 473 height 46
click at [362, 183] on input "YLLEN" at bounding box center [420, 180] width 450 height 21
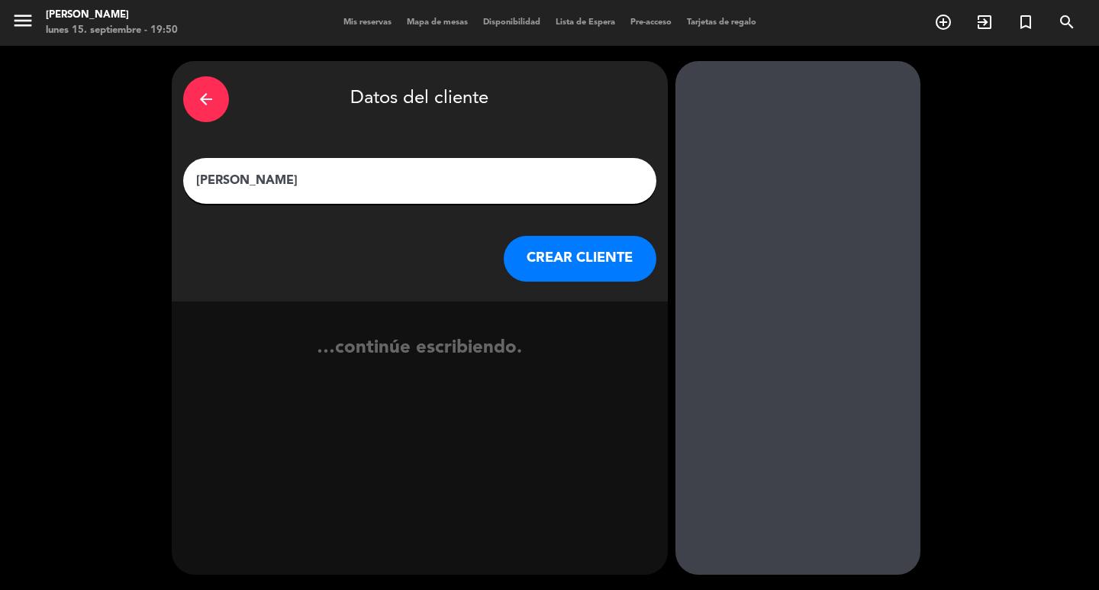
type input "[PERSON_NAME]"
click at [599, 271] on button "CREAR CLIENTE" at bounding box center [580, 259] width 153 height 46
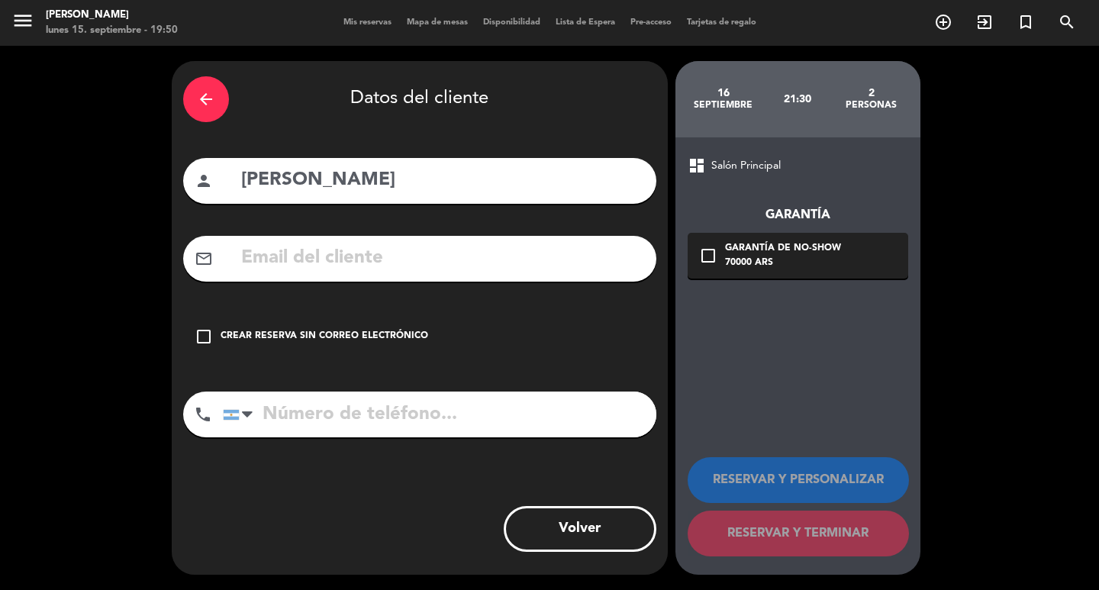
click at [525, 274] on input "text" at bounding box center [442, 258] width 405 height 31
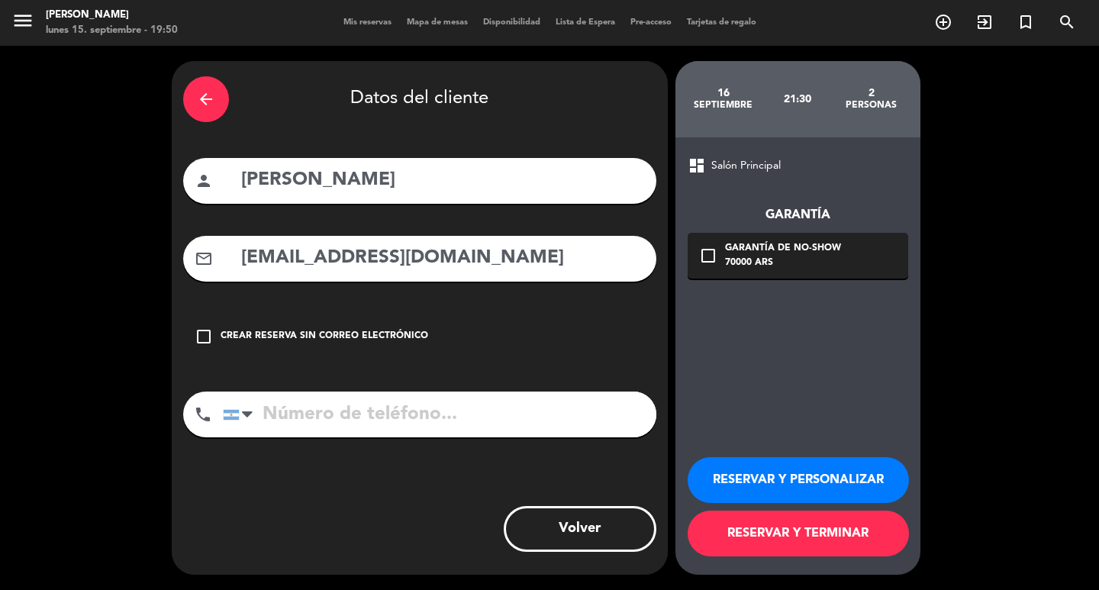
type input "[EMAIL_ADDRESS][DOMAIN_NAME]"
click at [435, 434] on input "tel" at bounding box center [440, 415] width 434 height 46
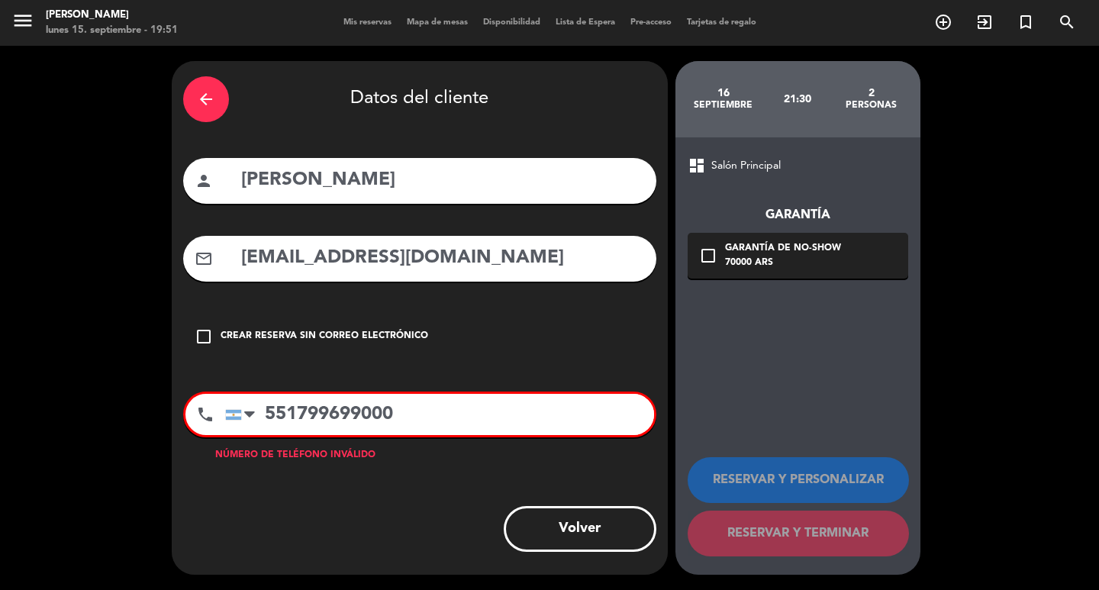
click at [269, 435] on input "551799699000" at bounding box center [439, 414] width 429 height 41
click at [336, 435] on input "[PHONE_NUMBER]" at bounding box center [439, 414] width 429 height 41
click at [324, 435] on input "[PHONE_NUMBER]" at bounding box center [439, 414] width 429 height 41
click at [344, 435] on input "[PHONE_NUMBER]" at bounding box center [439, 414] width 429 height 41
click at [364, 435] on input "[PHONE_NUMBER]" at bounding box center [439, 414] width 429 height 41
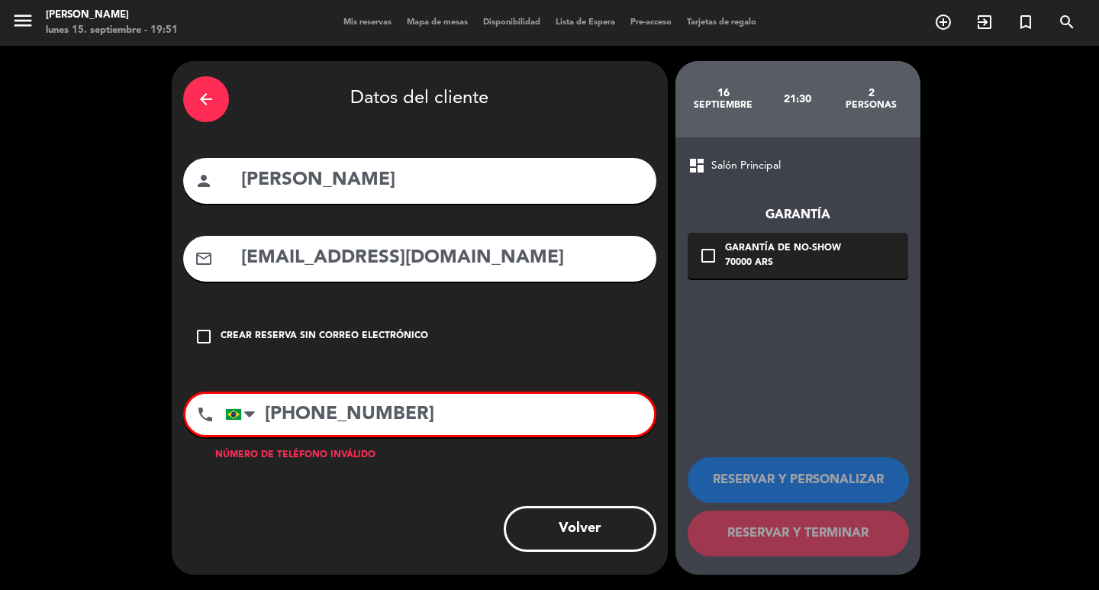
click at [395, 435] on input "[PHONE_NUMBER]" at bounding box center [439, 414] width 429 height 41
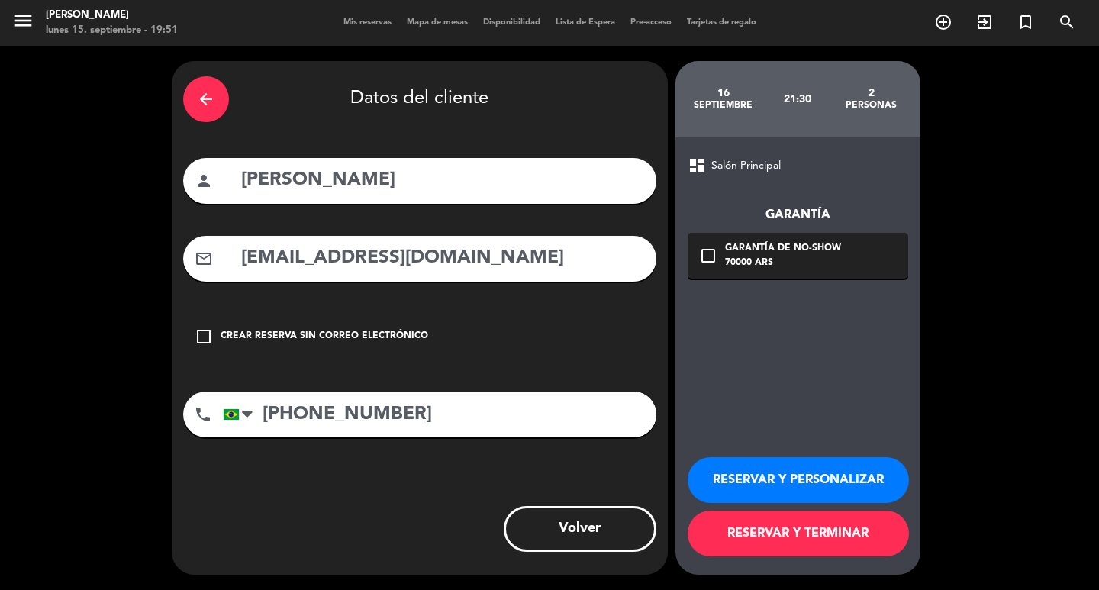
type input "[PHONE_NUMBER]"
drag, startPoint x: 789, startPoint y: 264, endPoint x: 799, endPoint y: 270, distance: 11.7
click at [797, 269] on div "70000 ARS" at bounding box center [783, 263] width 116 height 15
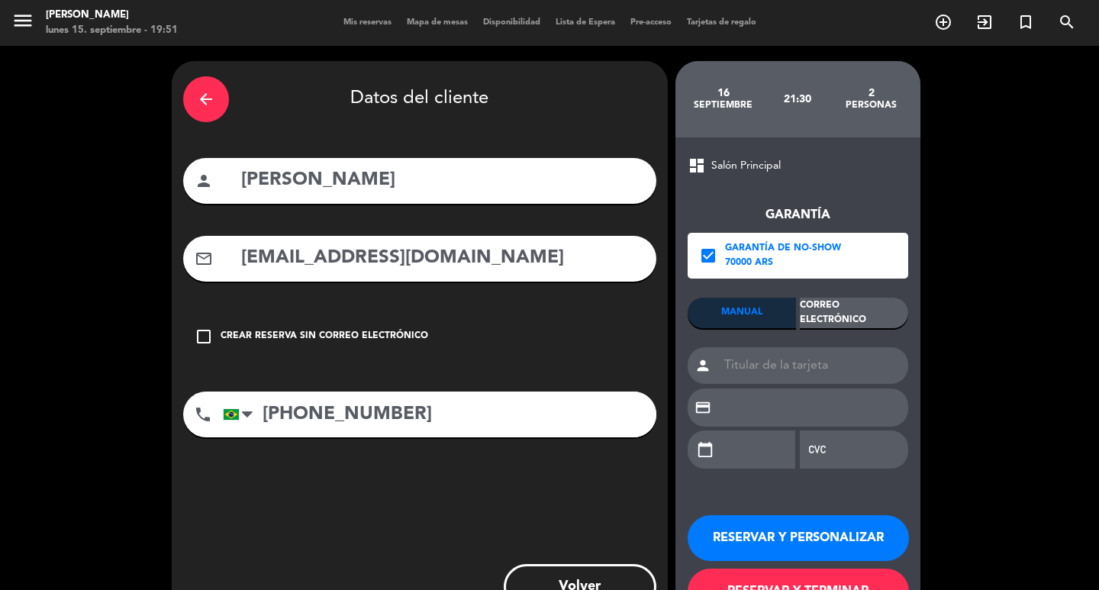
click at [827, 315] on div "Correo Electrónico" at bounding box center [854, 313] width 108 height 31
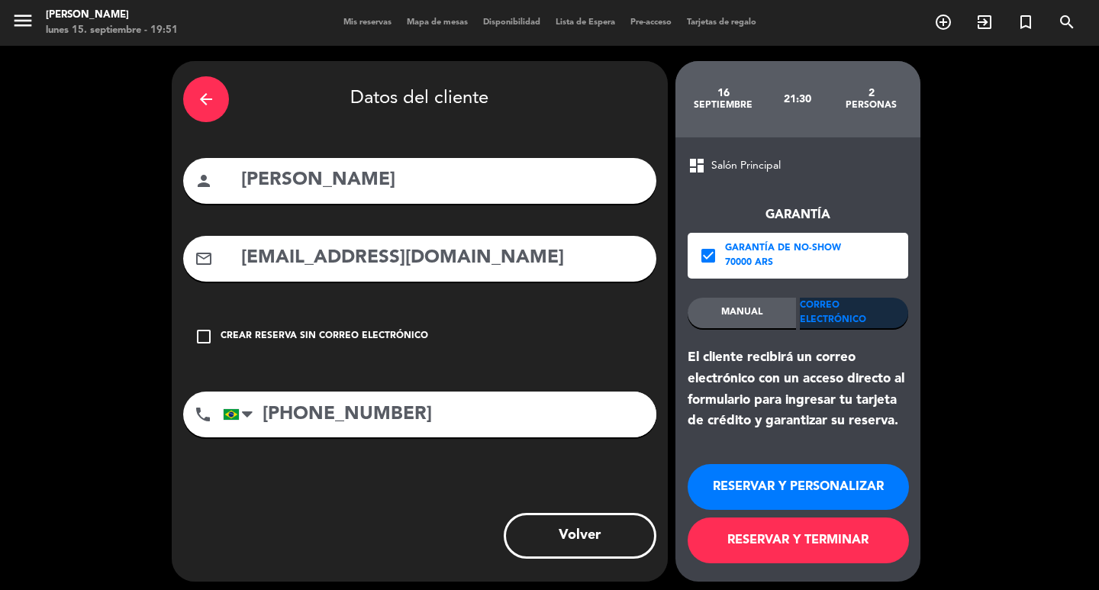
click at [875, 495] on button "RESERVAR Y PERSONALIZAR" at bounding box center [798, 487] width 221 height 46
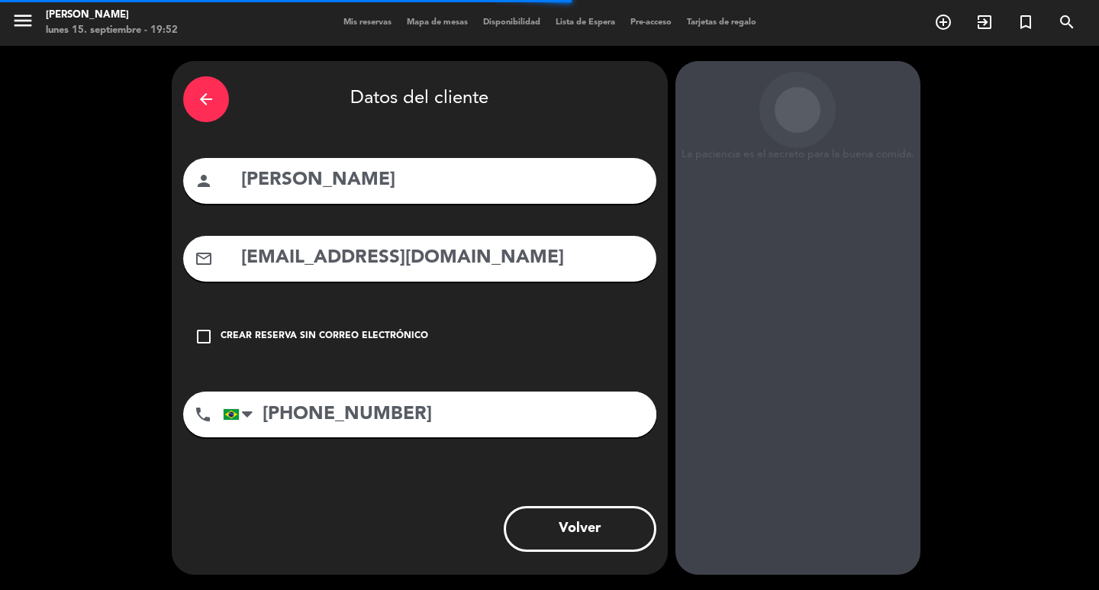
scroll to position [44, 0]
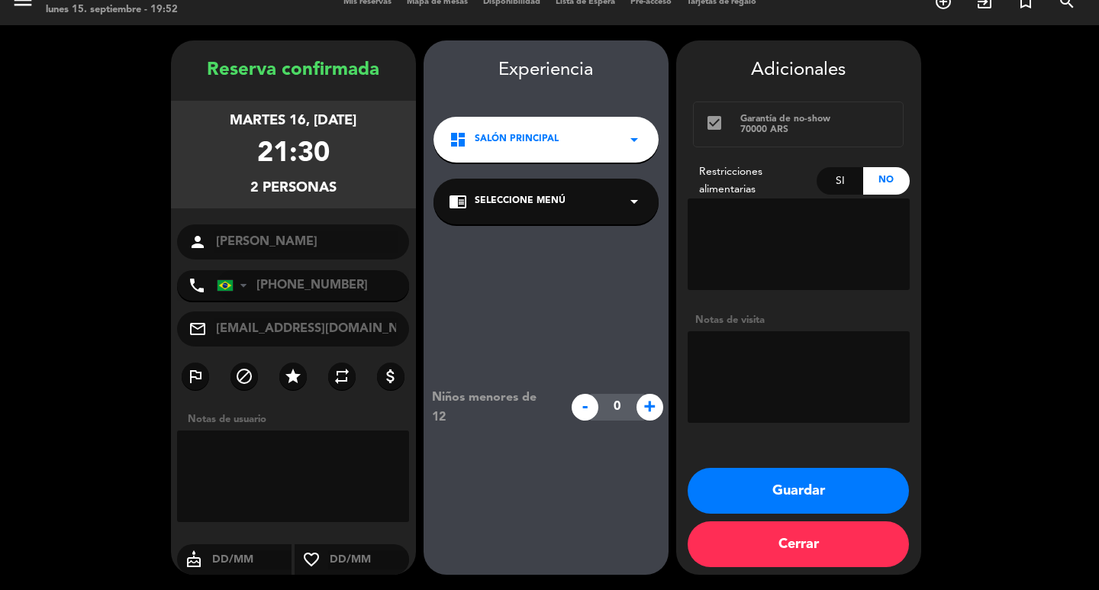
click at [601, 117] on div "dashboard Salón Principal arrow_drop_down" at bounding box center [546, 140] width 225 height 46
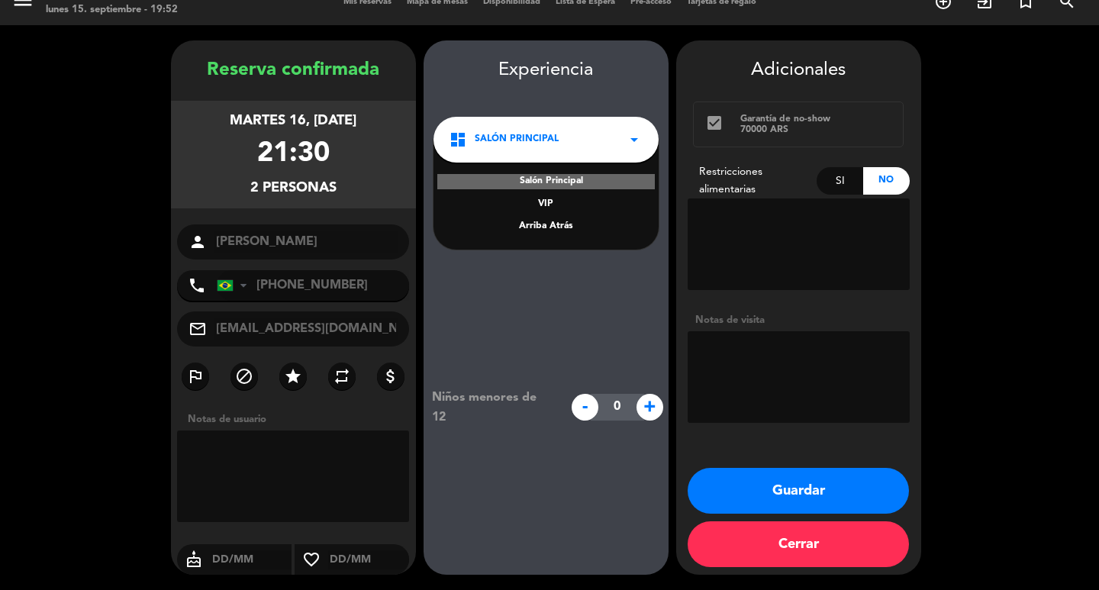
click at [543, 219] on div "Arriba Atrás" at bounding box center [546, 226] width 195 height 15
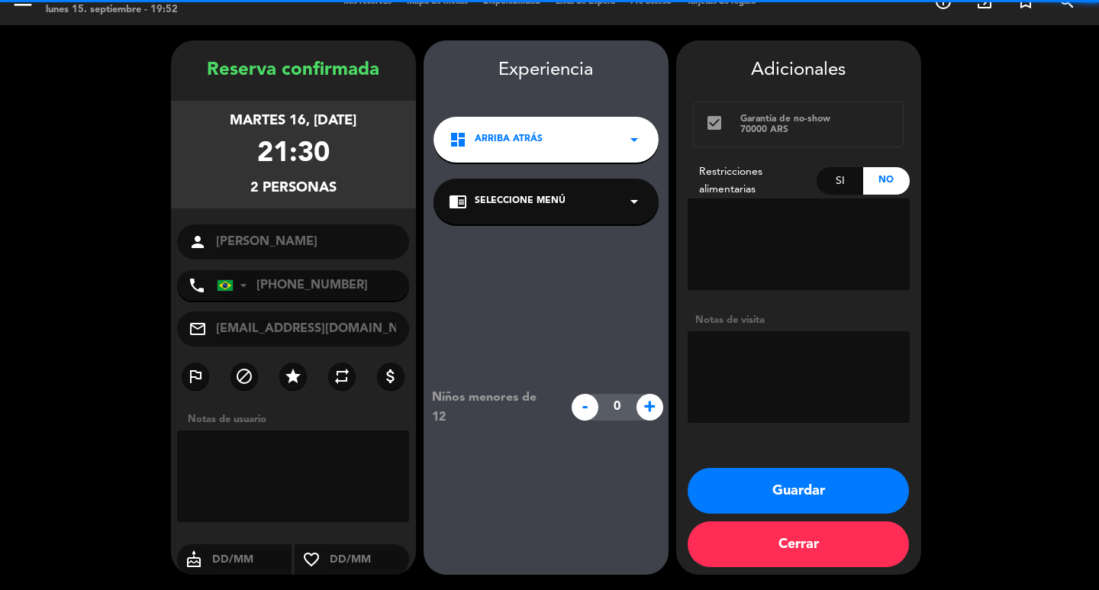
click at [547, 117] on div "dashboard Arriba Atrás arrow_drop_down" at bounding box center [546, 140] width 225 height 46
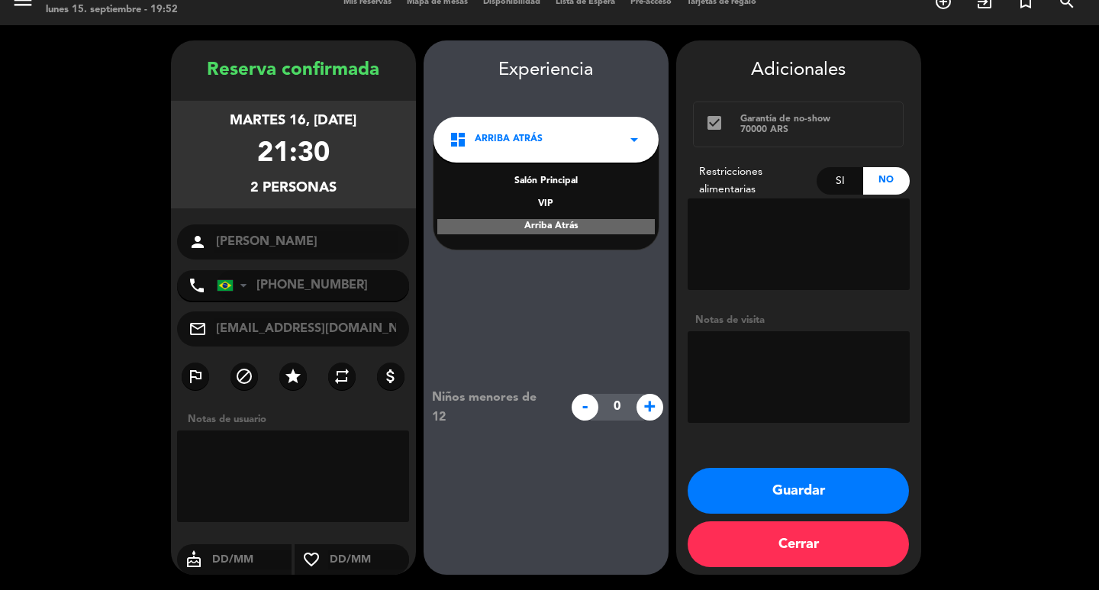
click at [563, 253] on div "Niños menores de 12 - 0 +" at bounding box center [546, 407] width 245 height 366
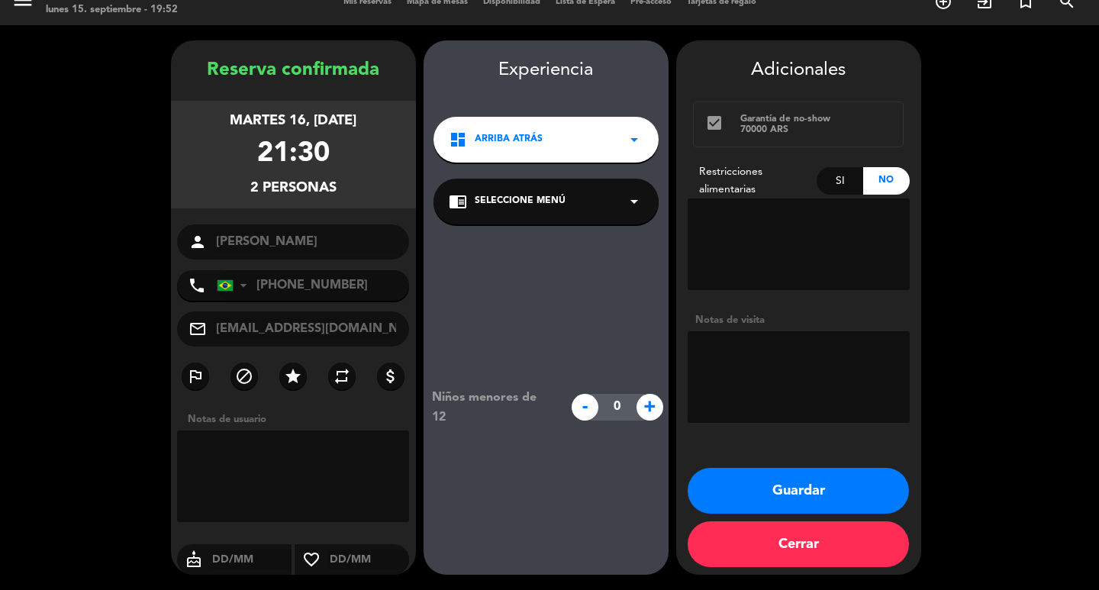
click at [538, 194] on div "chrome_reader_mode Seleccione Menú arrow_drop_down" at bounding box center [546, 202] width 225 height 46
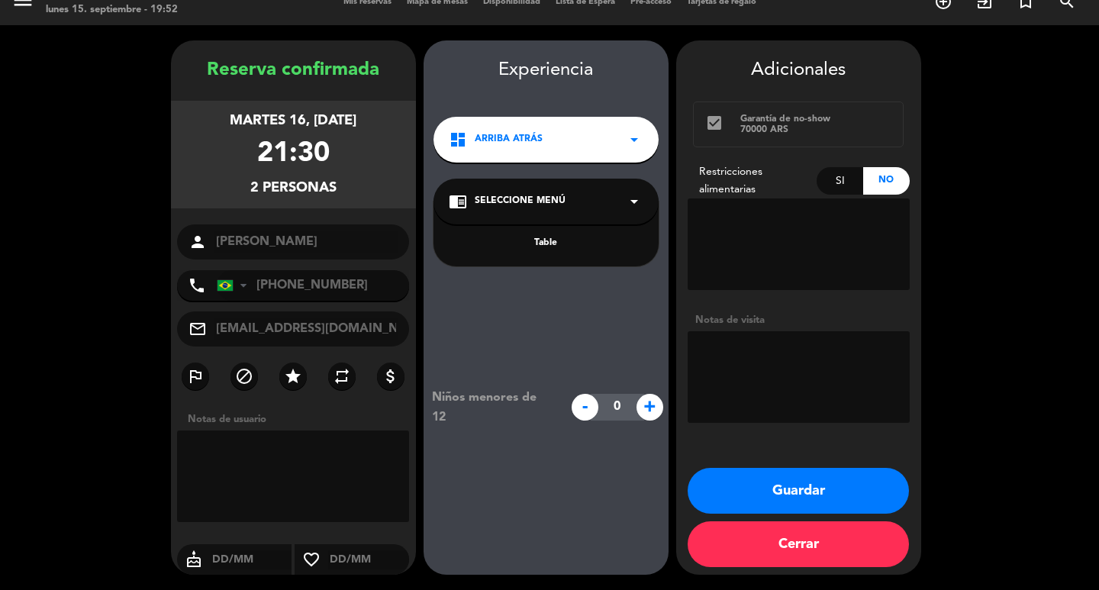
click at [549, 236] on div "Table" at bounding box center [546, 243] width 195 height 15
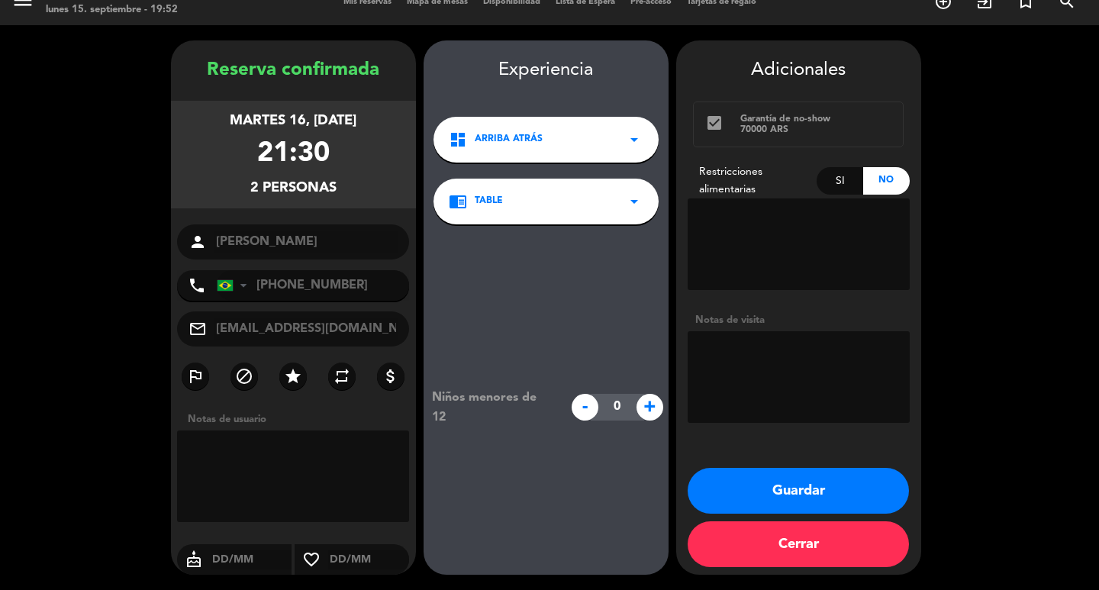
drag, startPoint x: 822, startPoint y: 486, endPoint x: 823, endPoint y: 475, distance: 11.5
click at [824, 485] on button "Guardar" at bounding box center [798, 491] width 221 height 46
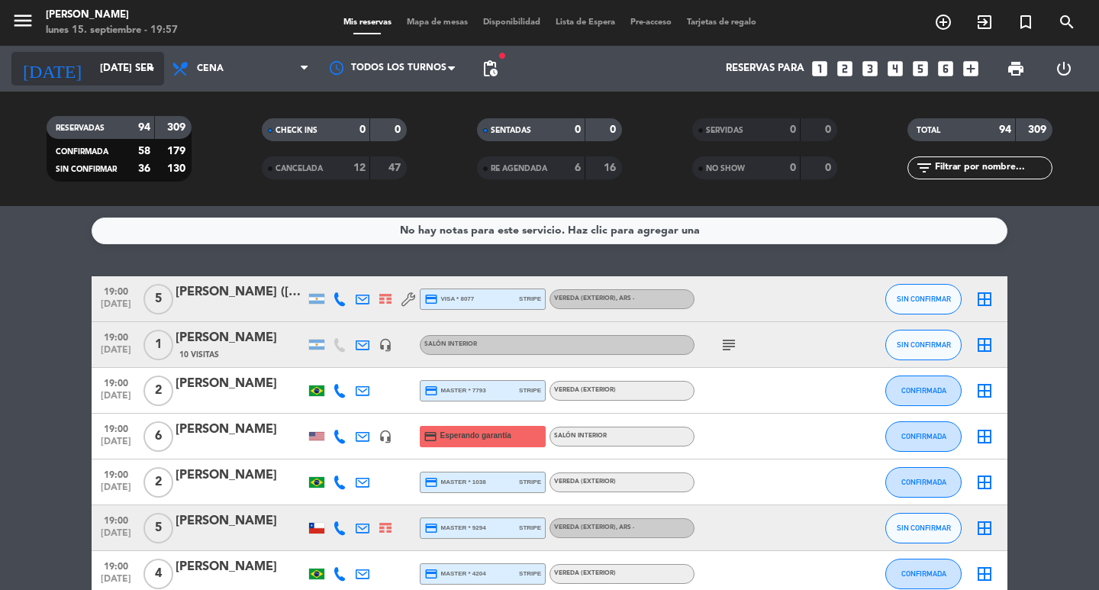
click at [111, 75] on input "[DATE] sep." at bounding box center [159, 68] width 134 height 27
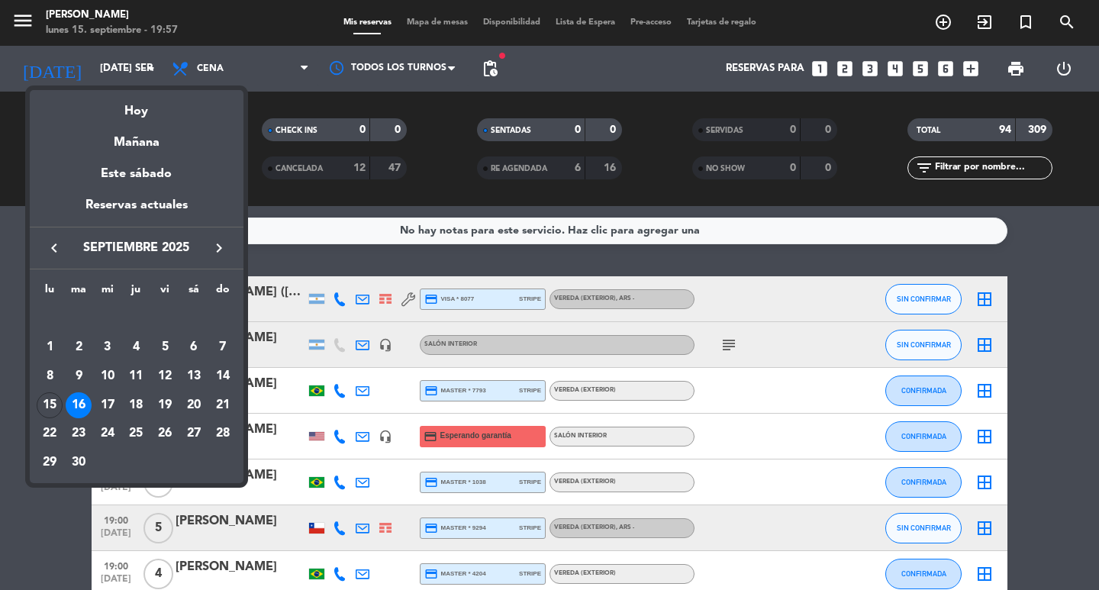
click at [127, 100] on div "Hoy" at bounding box center [137, 105] width 214 height 31
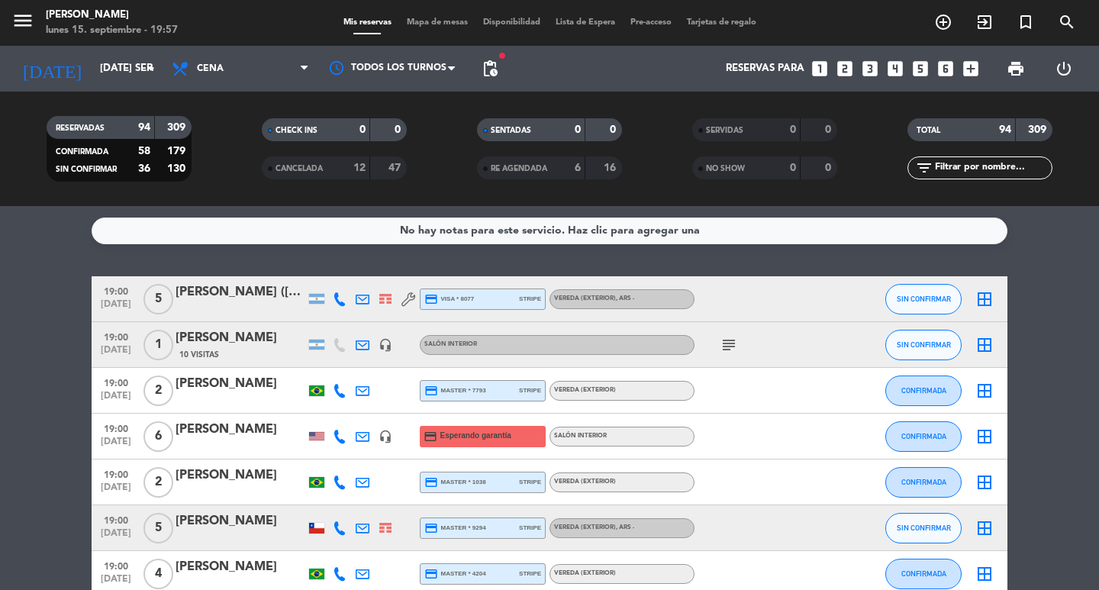
type input "lun. [DATE]"
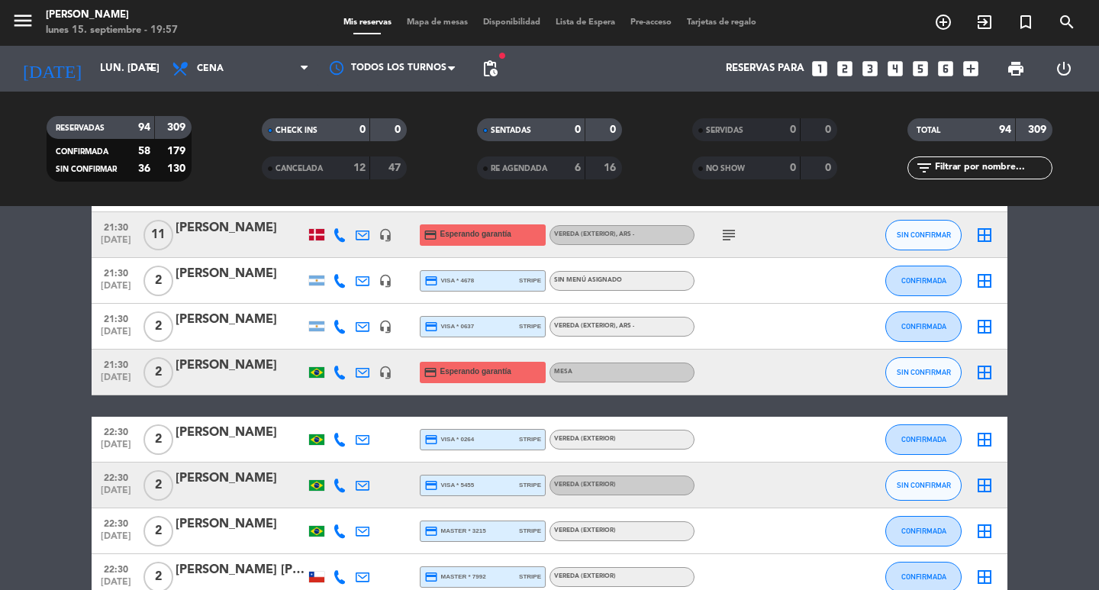
scroll to position [2977, 0]
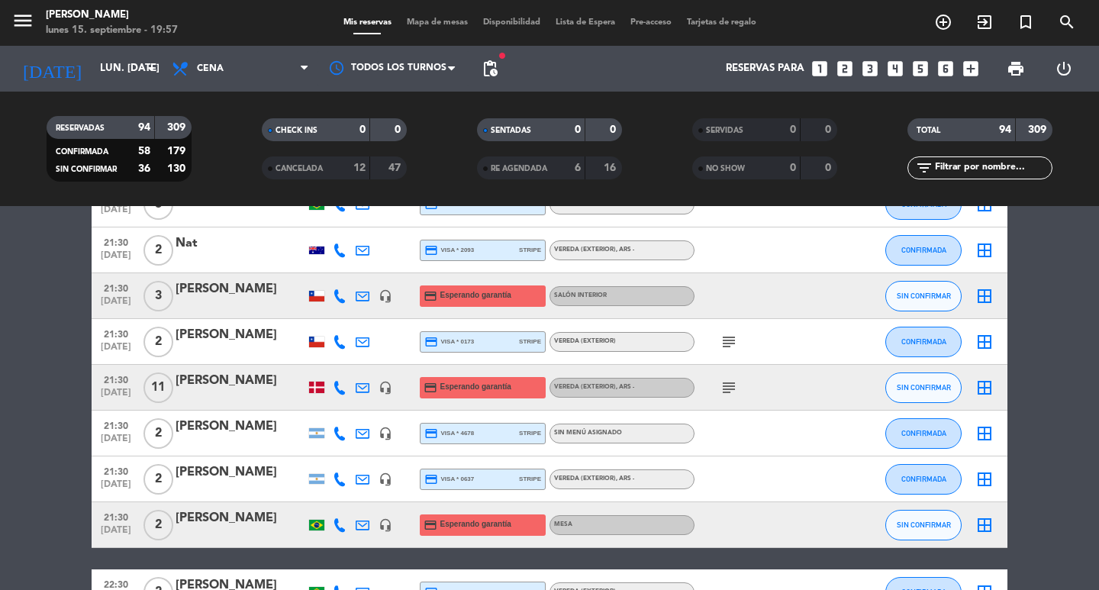
click at [112, 388] on span "21:30" at bounding box center [116, 379] width 38 height 18
